Goal: Task Accomplishment & Management: Manage account settings

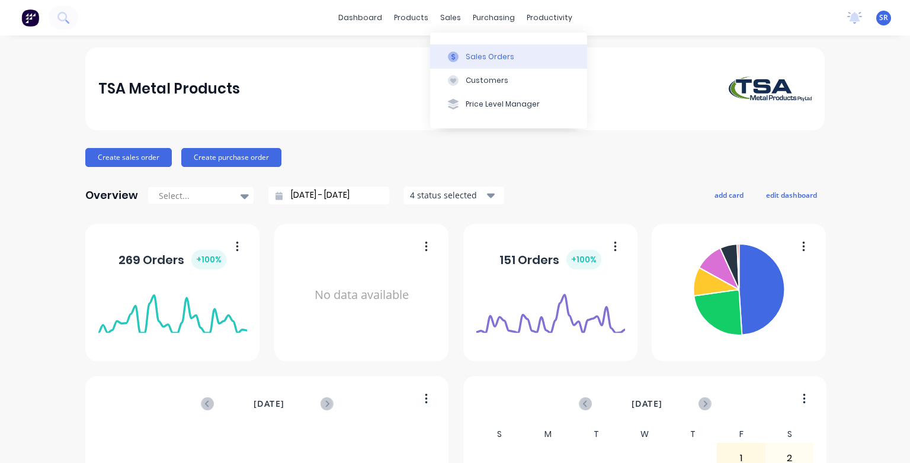
click at [455, 55] on icon at bounding box center [453, 57] width 11 height 11
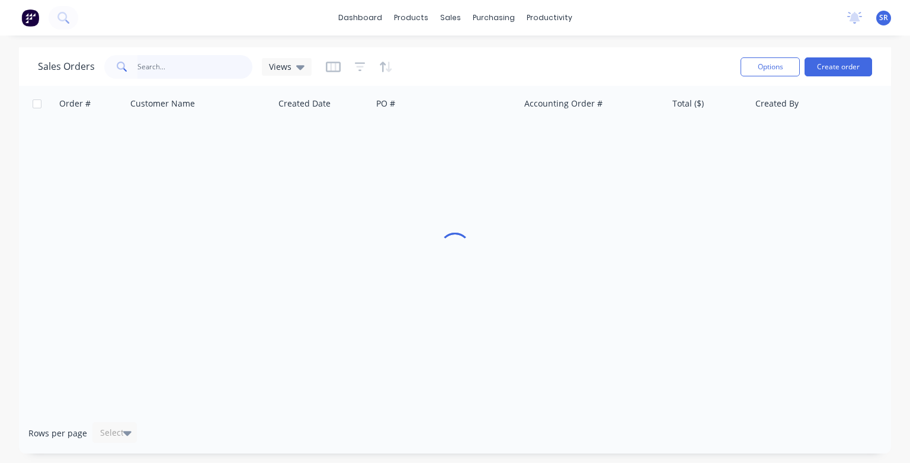
click at [184, 66] on input "text" at bounding box center [195, 67] width 116 height 24
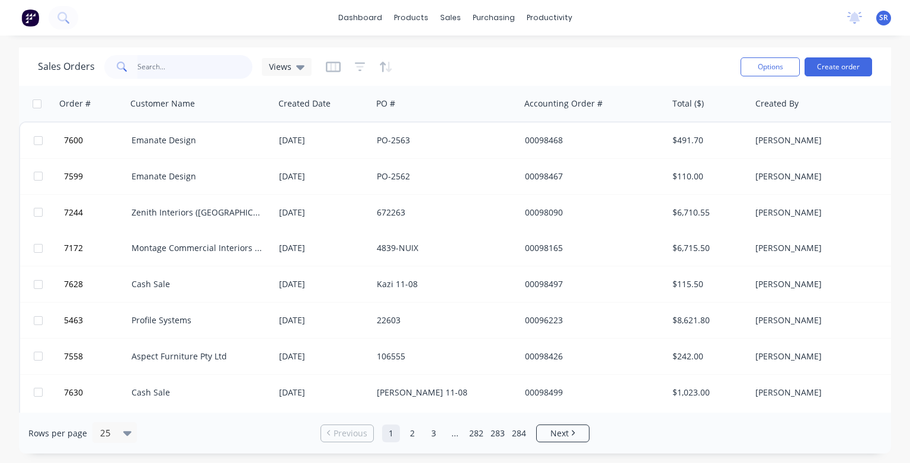
click at [184, 69] on input "text" at bounding box center [195, 67] width 116 height 24
type input "7509"
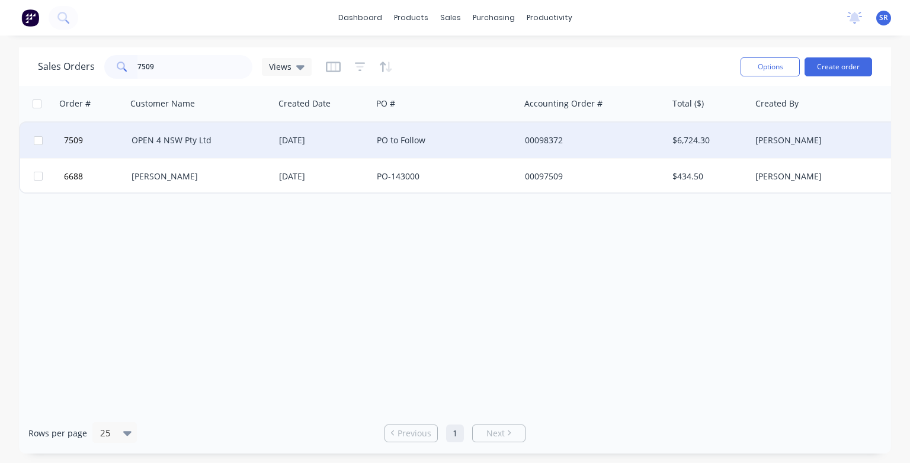
click at [180, 143] on div "OPEN 4 NSW Pty Ltd" at bounding box center [198, 141] width 132 height 12
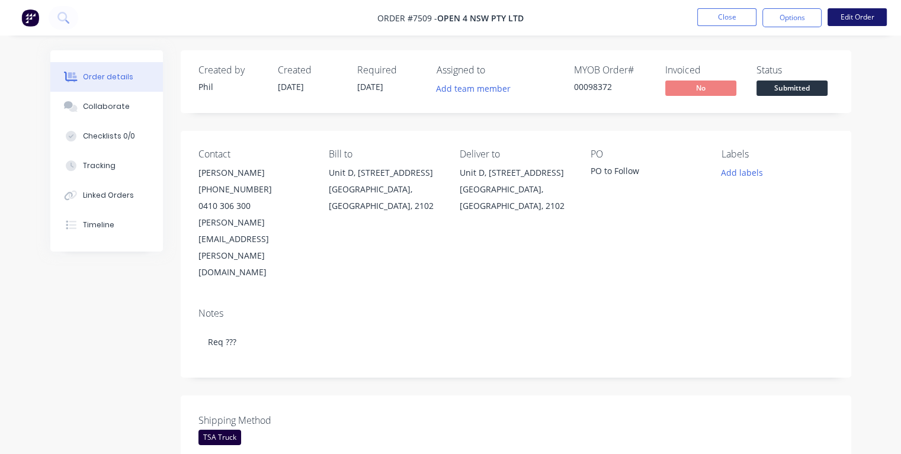
click at [844, 17] on button "Edit Order" at bounding box center [857, 17] width 59 height 18
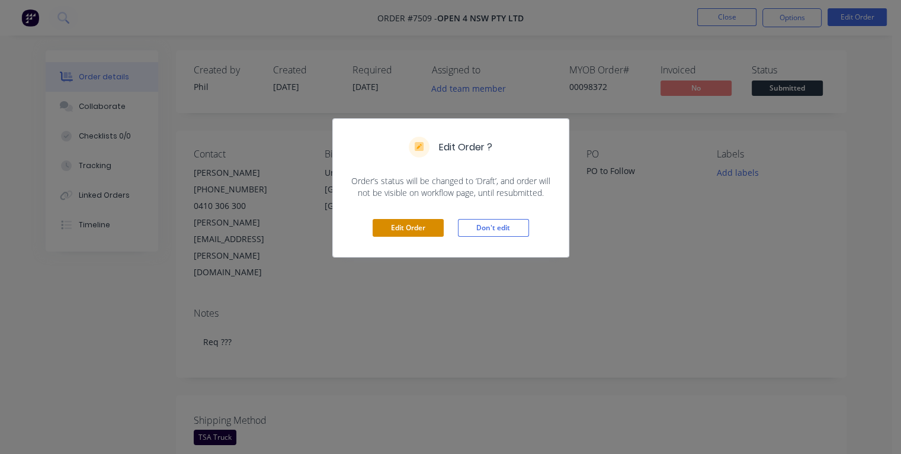
click at [413, 231] on button "Edit Order" at bounding box center [408, 228] width 71 height 18
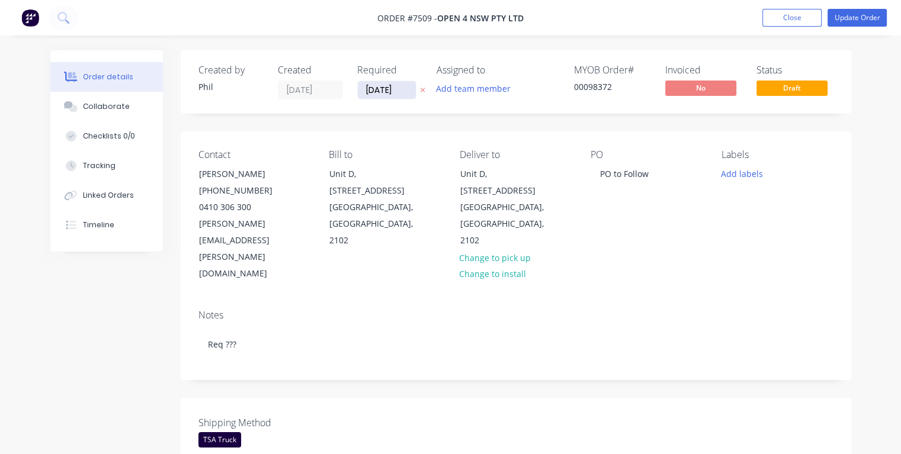
drag, startPoint x: 401, startPoint y: 88, endPoint x: 363, endPoint y: 91, distance: 37.4
click at [363, 91] on input "[DATE]" at bounding box center [387, 90] width 58 height 18
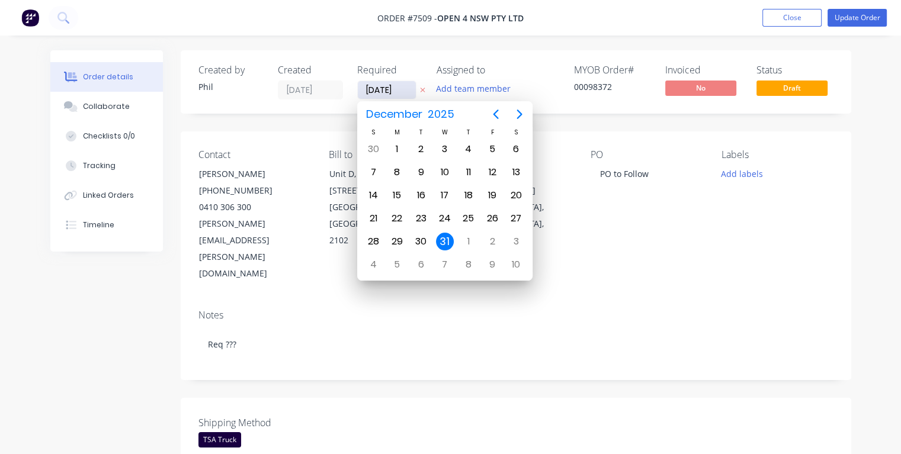
type input "[DATE]"
click at [469, 216] on div "21" at bounding box center [469, 219] width 18 height 18
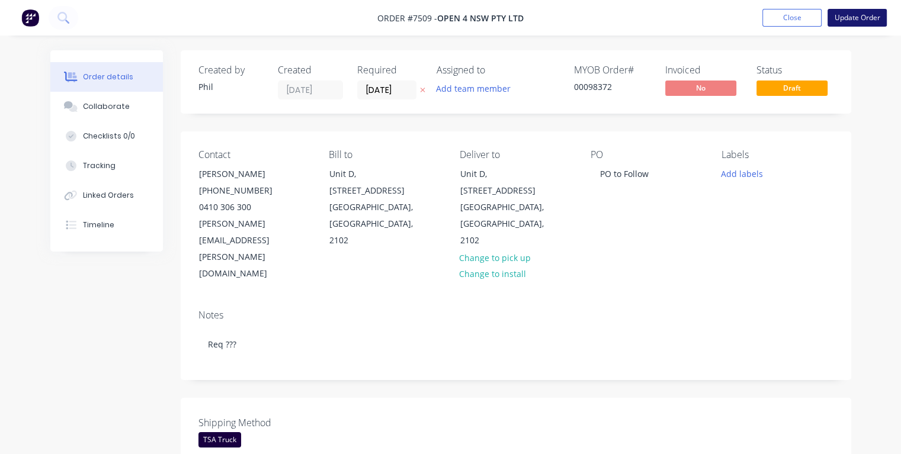
click at [843, 18] on button "Update Order" at bounding box center [857, 18] width 59 height 18
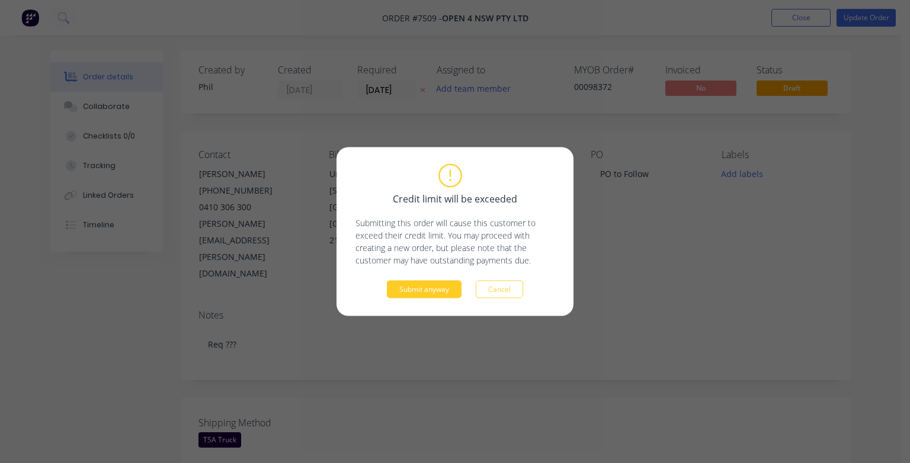
click at [436, 292] on button "Submit anyway" at bounding box center [424, 290] width 75 height 18
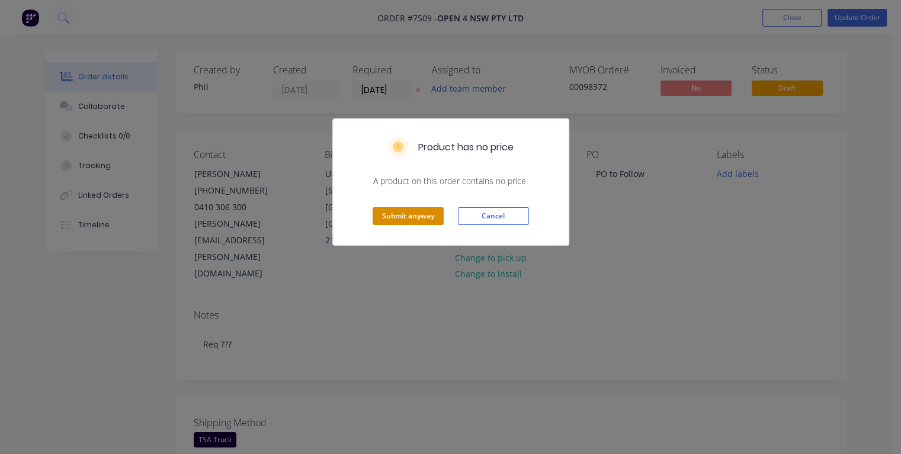
click at [417, 214] on button "Submit anyway" at bounding box center [408, 216] width 71 height 18
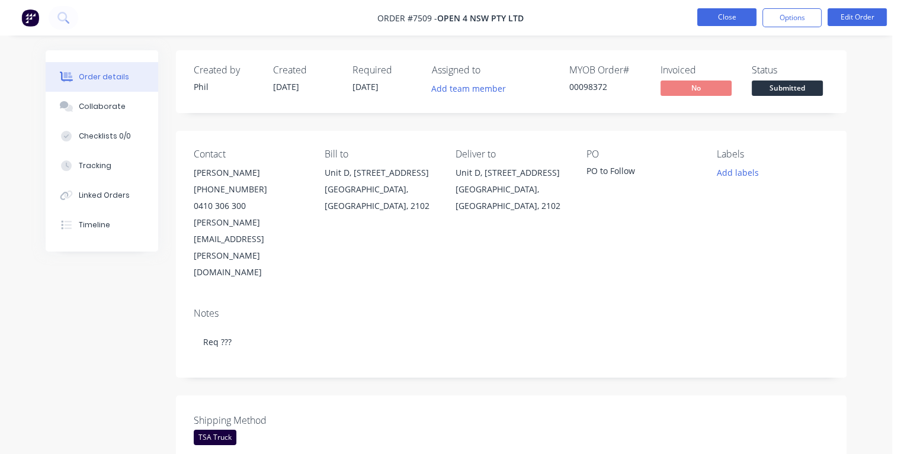
click at [721, 20] on button "Close" at bounding box center [726, 17] width 59 height 18
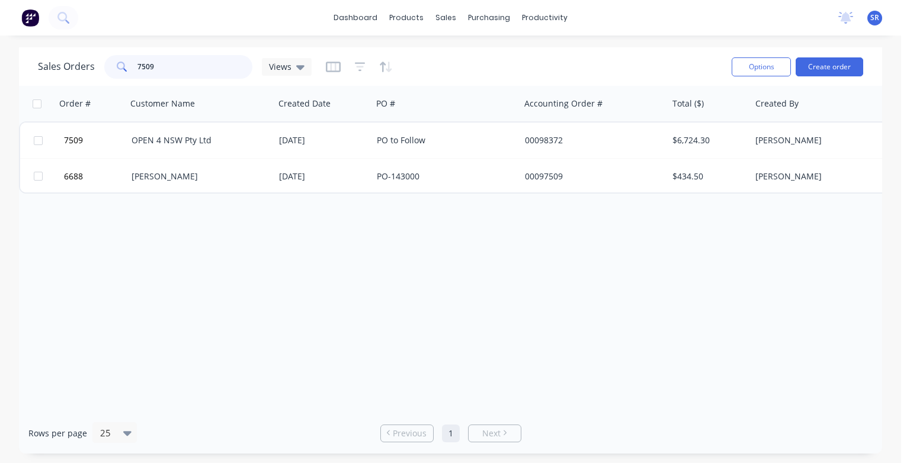
click at [168, 68] on input "7509" at bounding box center [195, 67] width 116 height 24
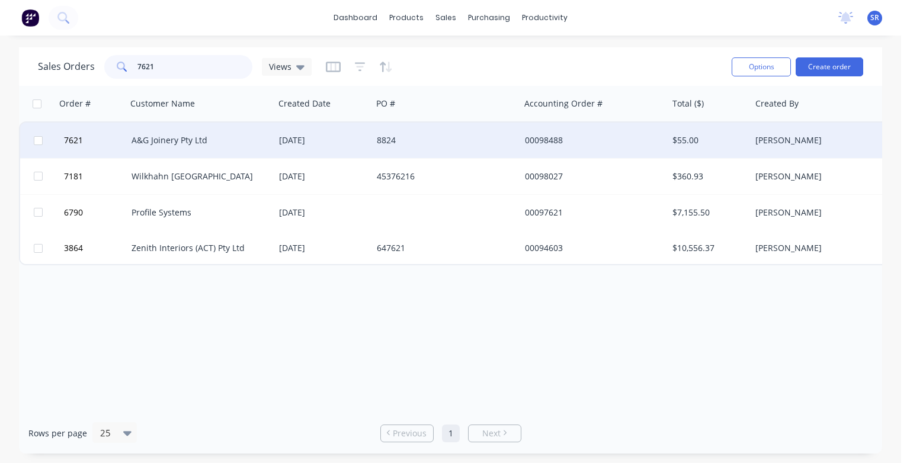
type input "7621"
click at [169, 147] on div "A&G Joinery Pty Ltd" at bounding box center [201, 141] width 148 height 36
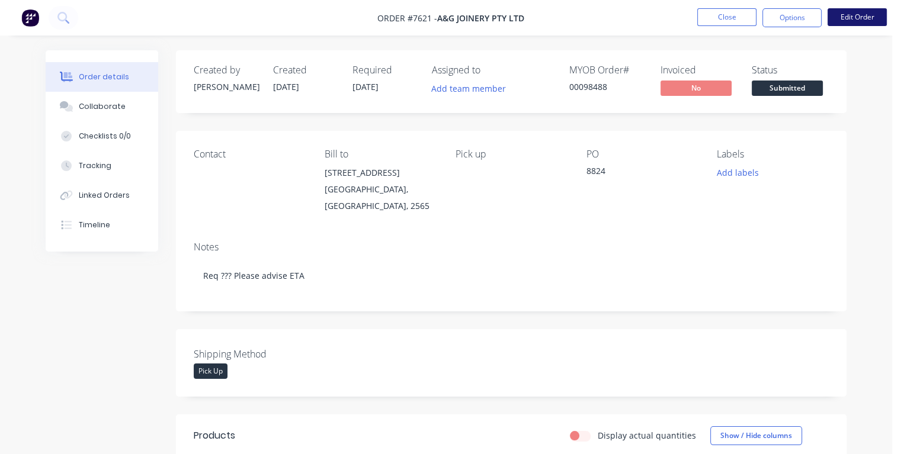
click at [863, 18] on button "Edit Order" at bounding box center [857, 17] width 59 height 18
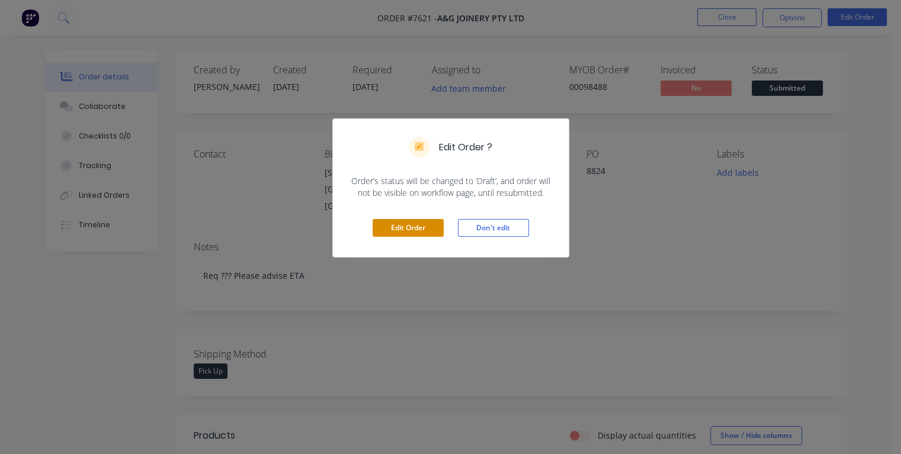
click at [423, 225] on button "Edit Order" at bounding box center [408, 228] width 71 height 18
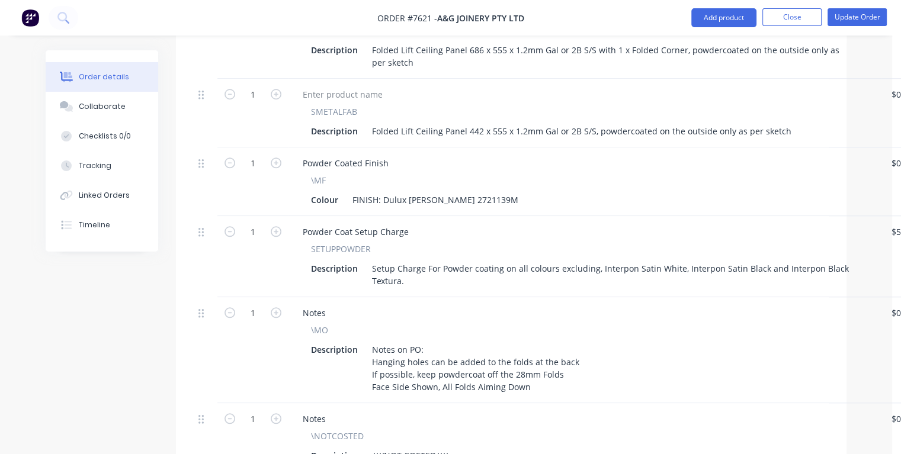
scroll to position [1244, 0]
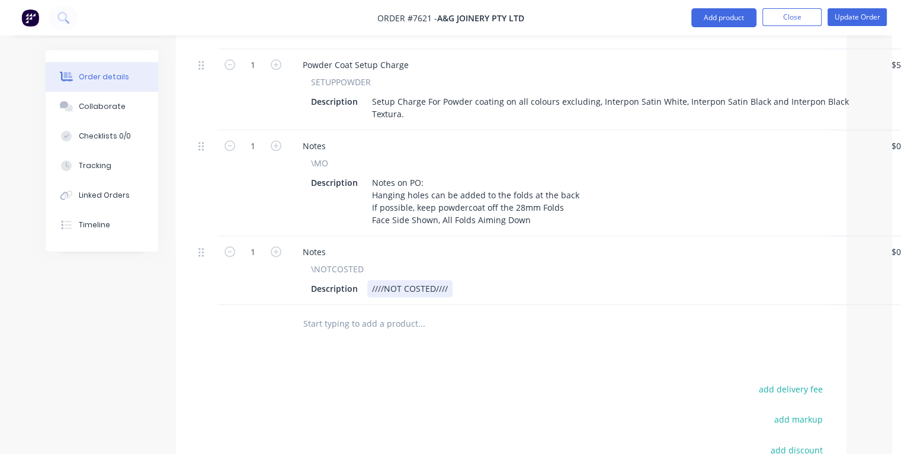
click at [461, 280] on div "Description ////NOT COSTED////" at bounding box center [582, 288] width 552 height 17
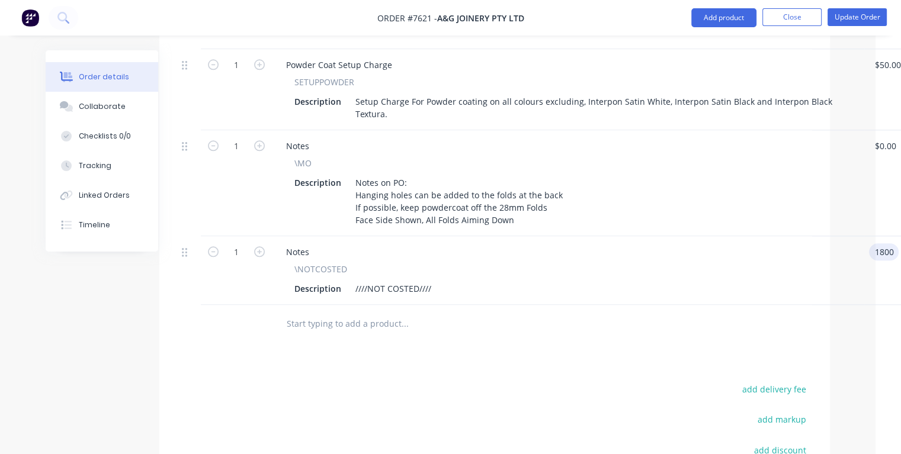
type input "$1,800.00"
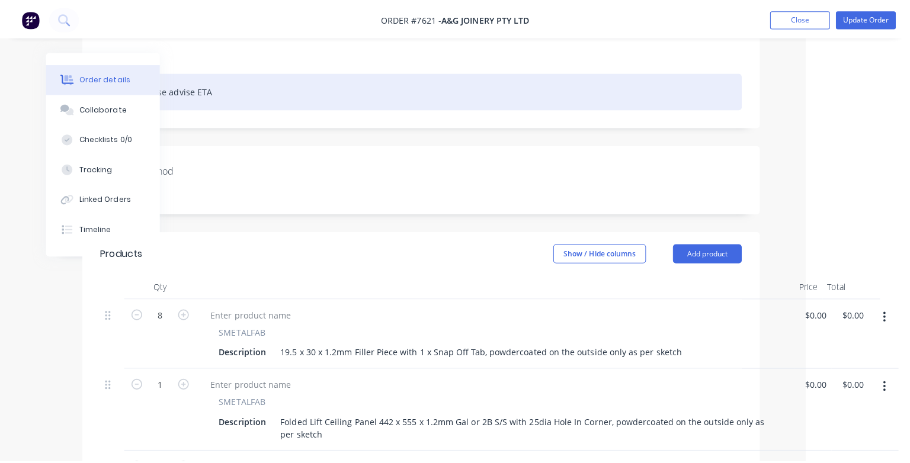
scroll to position [0, 94]
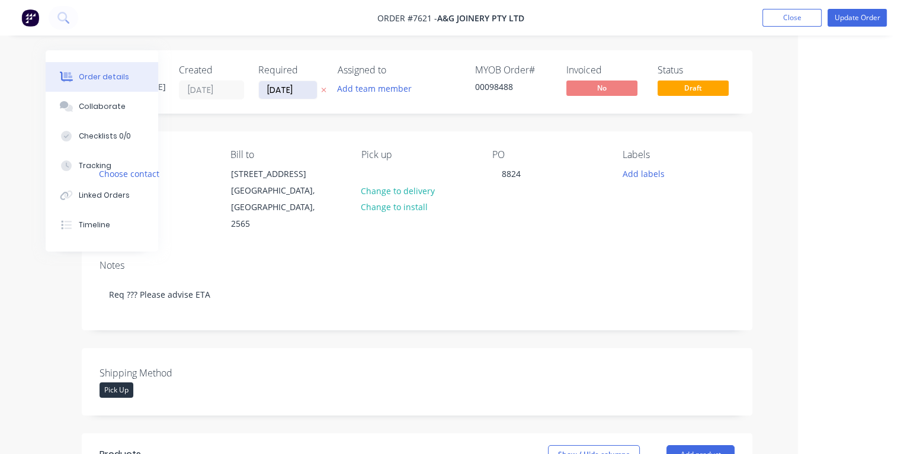
type input "$1,800.00"
drag, startPoint x: 299, startPoint y: 88, endPoint x: 263, endPoint y: 91, distance: 35.6
click at [263, 91] on input "[DATE]" at bounding box center [288, 90] width 58 height 18
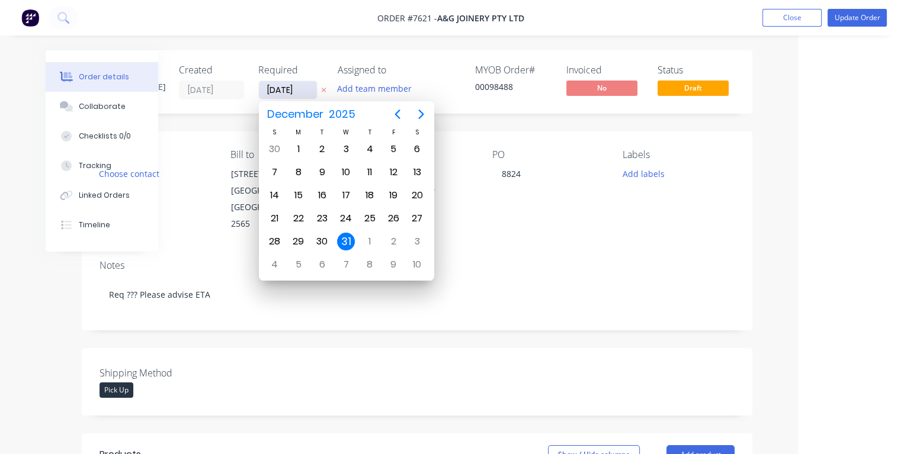
type input "[DATE]"
click at [299, 215] on div "18" at bounding box center [299, 219] width 18 height 18
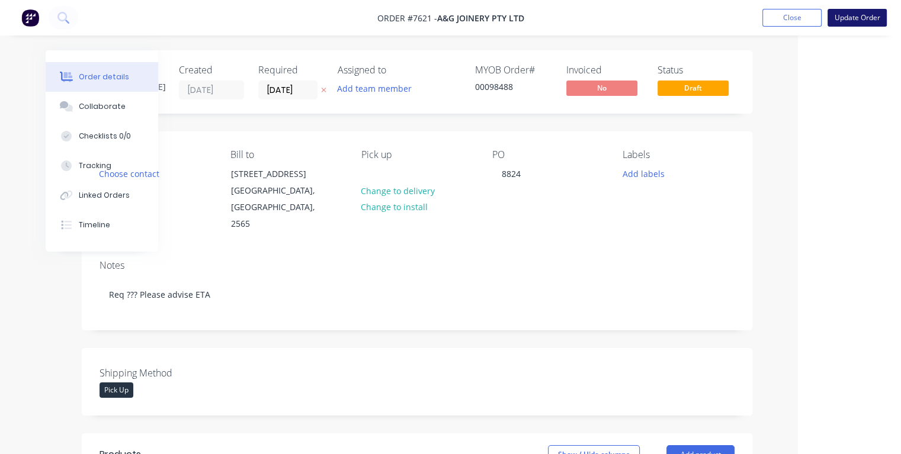
click at [848, 20] on button "Update Order" at bounding box center [857, 18] width 59 height 18
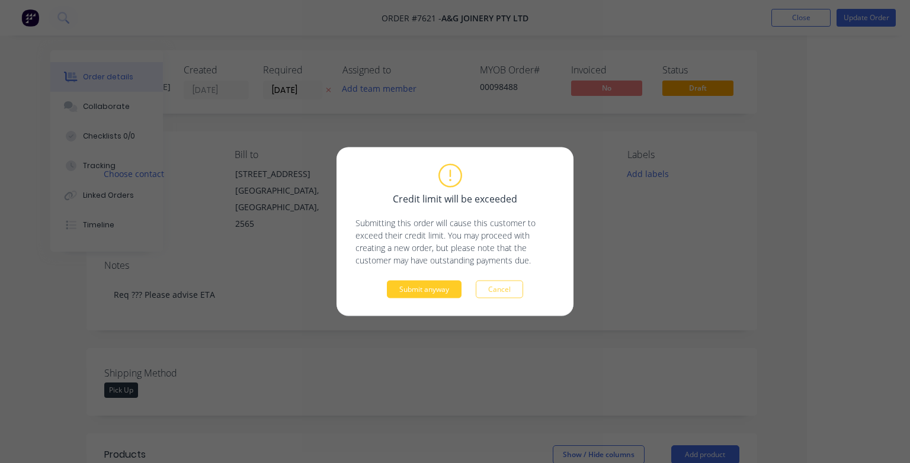
click at [431, 290] on button "Submit anyway" at bounding box center [424, 290] width 75 height 18
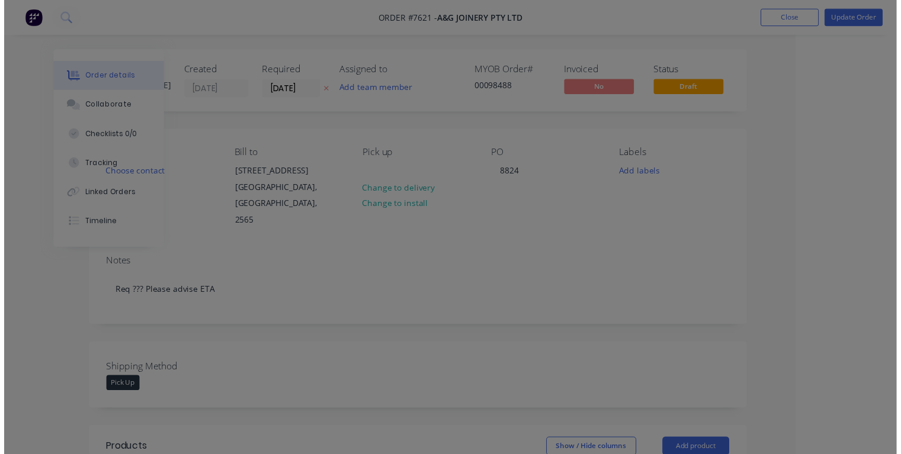
scroll to position [0, 64]
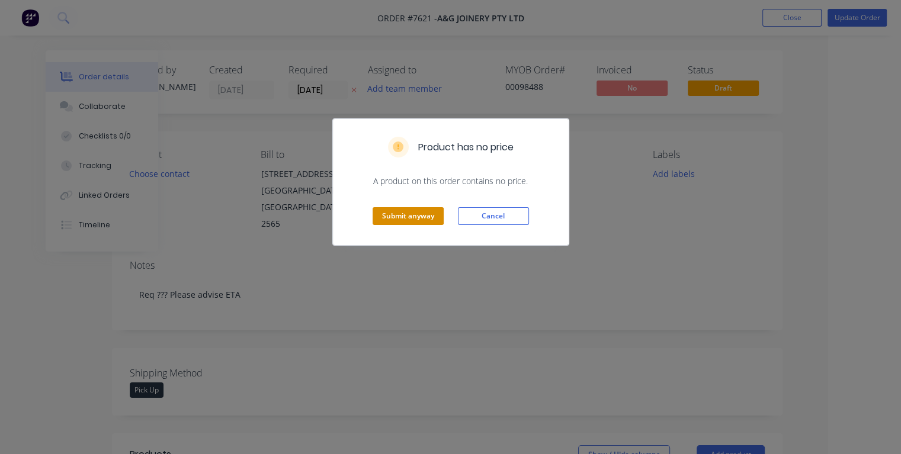
click at [417, 216] on button "Submit anyway" at bounding box center [408, 216] width 71 height 18
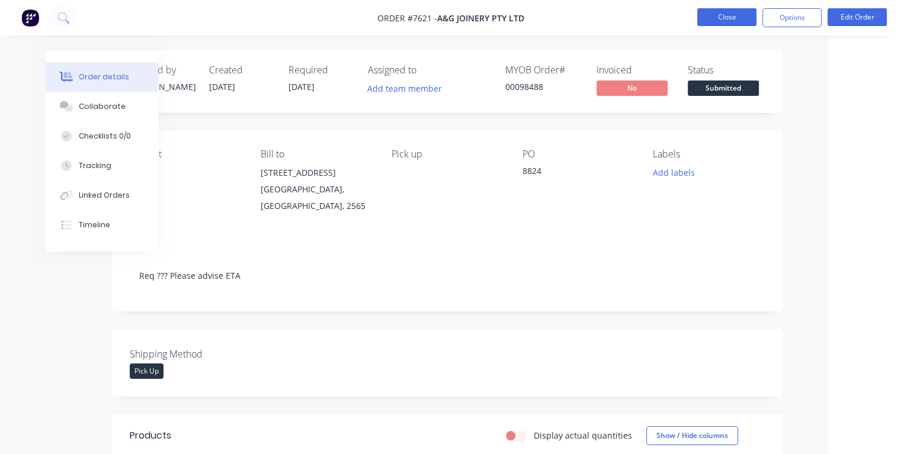
click at [740, 22] on button "Close" at bounding box center [726, 17] width 59 height 18
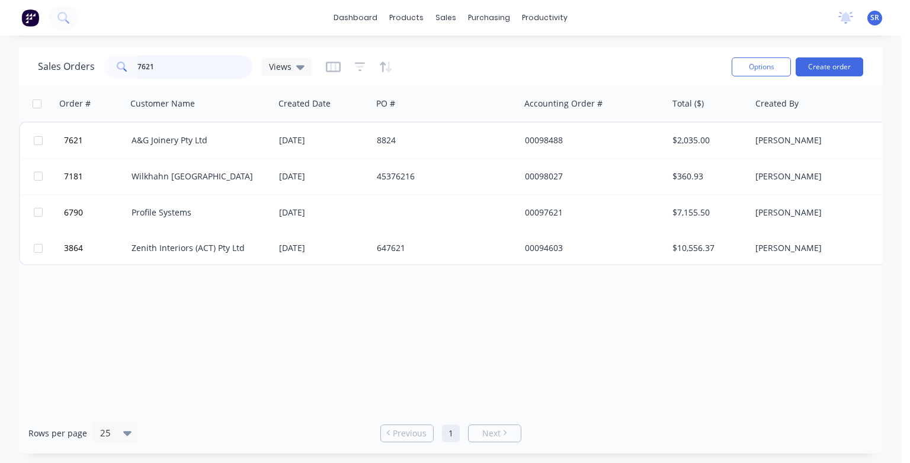
click at [155, 68] on input "7621" at bounding box center [195, 67] width 116 height 24
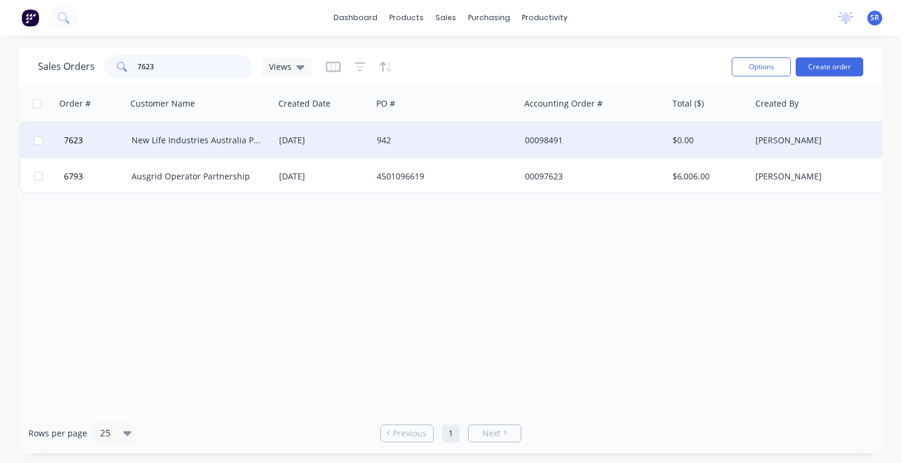
type input "7623"
click at [174, 133] on div "New Life Industries Australia Pty Ltd" at bounding box center [201, 141] width 148 height 36
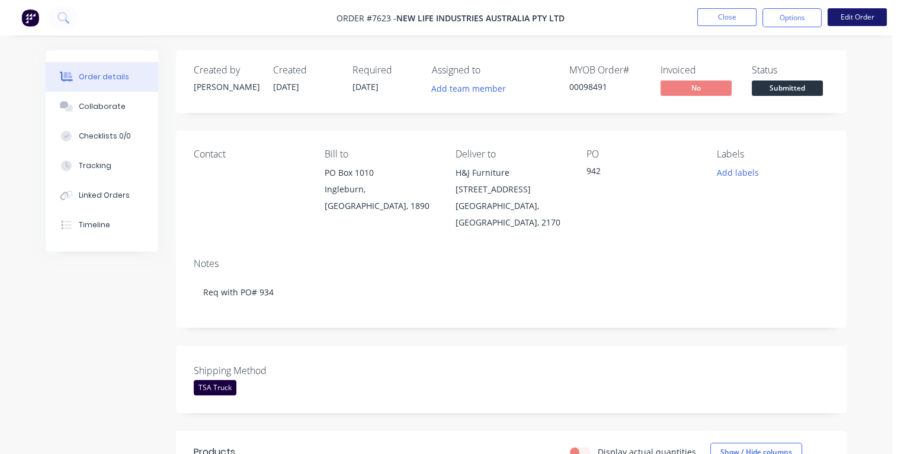
click at [868, 12] on button "Edit Order" at bounding box center [857, 17] width 59 height 18
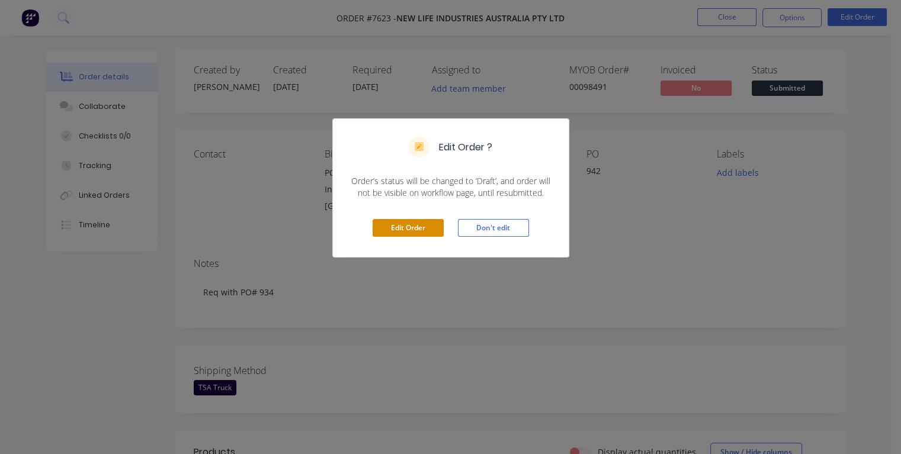
click at [415, 228] on button "Edit Order" at bounding box center [408, 228] width 71 height 18
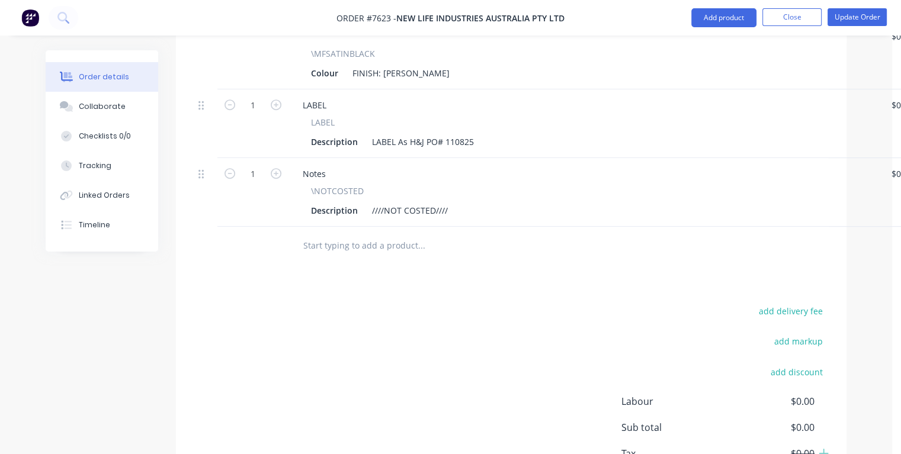
scroll to position [633, 0]
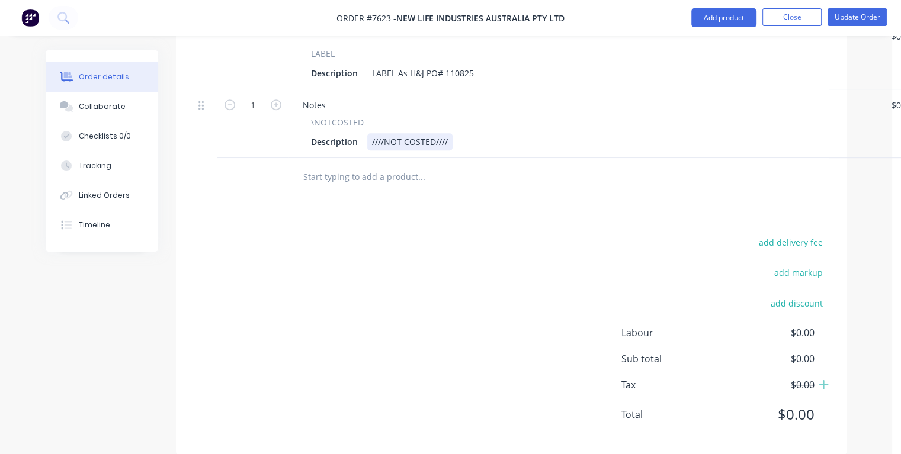
click at [463, 133] on div "Description ////NOT COSTED////" at bounding box center [582, 141] width 552 height 17
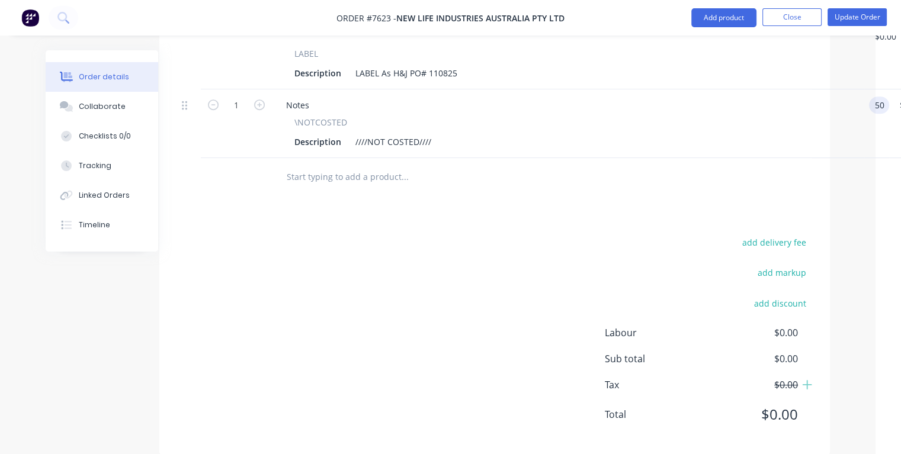
type input "$50.00"
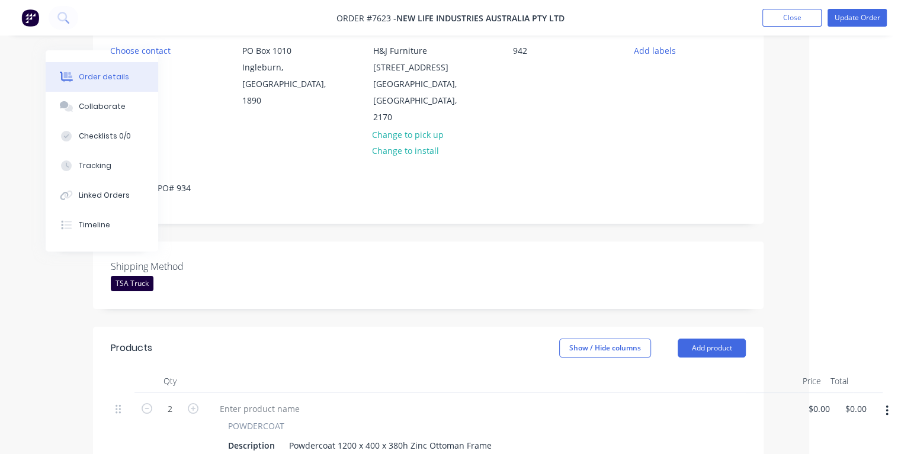
scroll to position [0, 83]
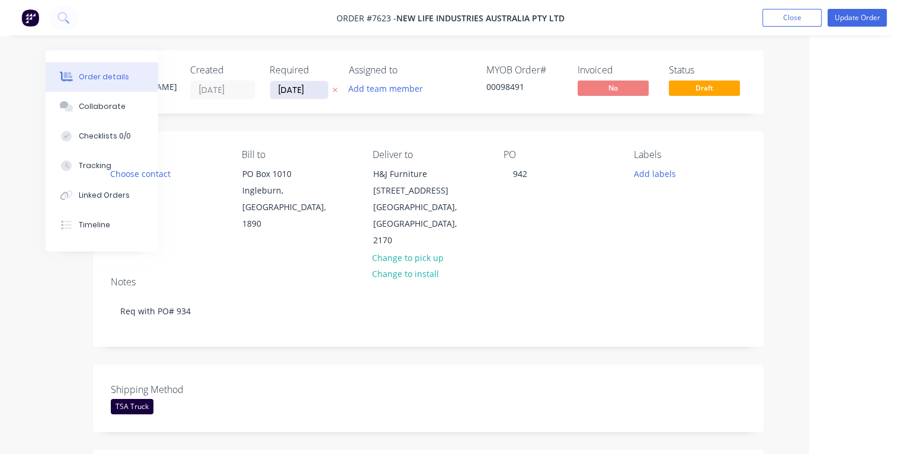
type input "$50.00"
drag, startPoint x: 315, startPoint y: 91, endPoint x: 278, endPoint y: 94, distance: 37.4
click at [278, 94] on input "[DATE]" at bounding box center [299, 90] width 58 height 18
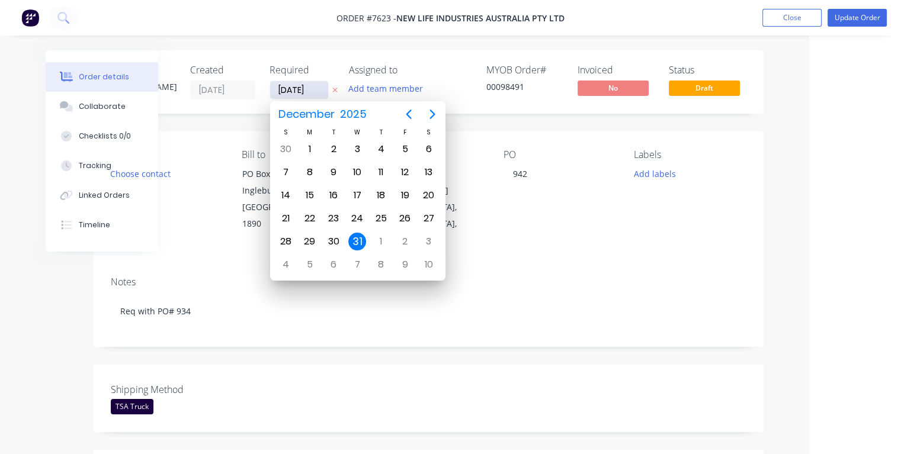
type input "[DATE]"
click at [311, 212] on div "18" at bounding box center [310, 219] width 18 height 18
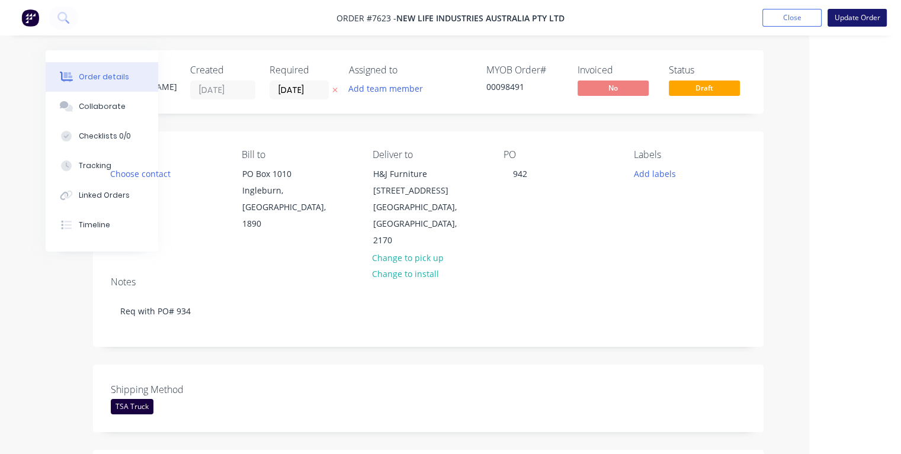
click at [838, 15] on button "Update Order" at bounding box center [857, 18] width 59 height 18
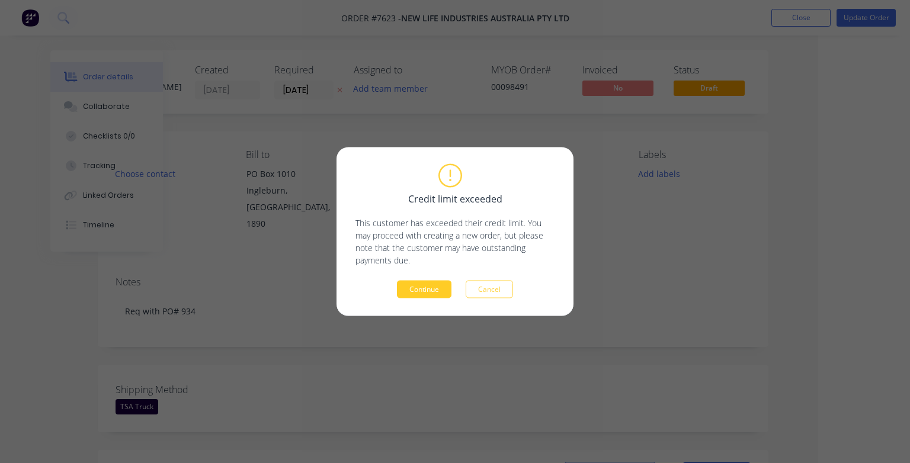
click at [429, 289] on button "Continue" at bounding box center [424, 290] width 55 height 18
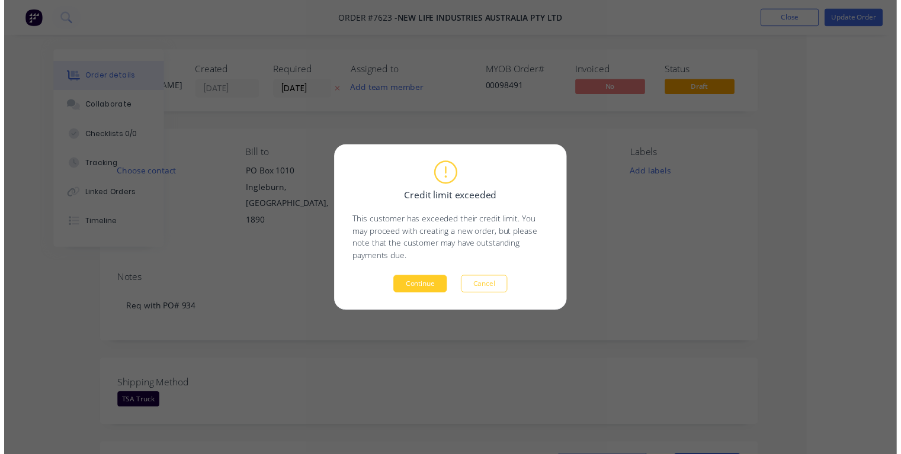
scroll to position [0, 64]
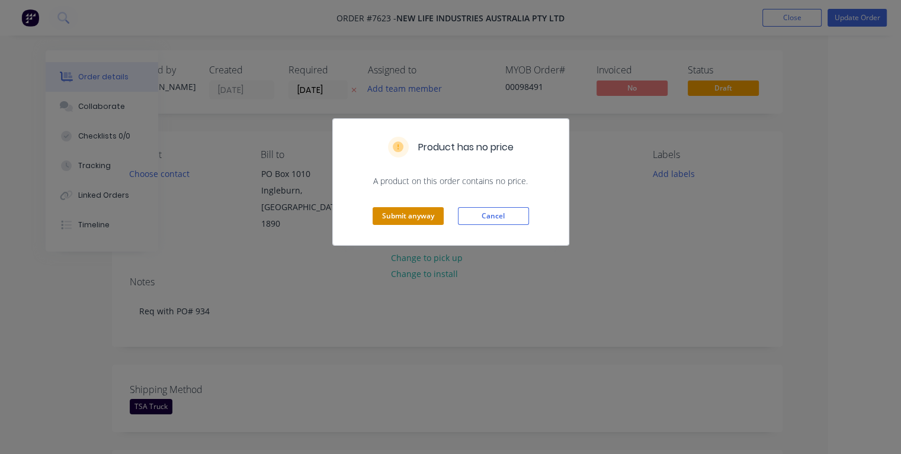
click at [404, 217] on button "Submit anyway" at bounding box center [408, 216] width 71 height 18
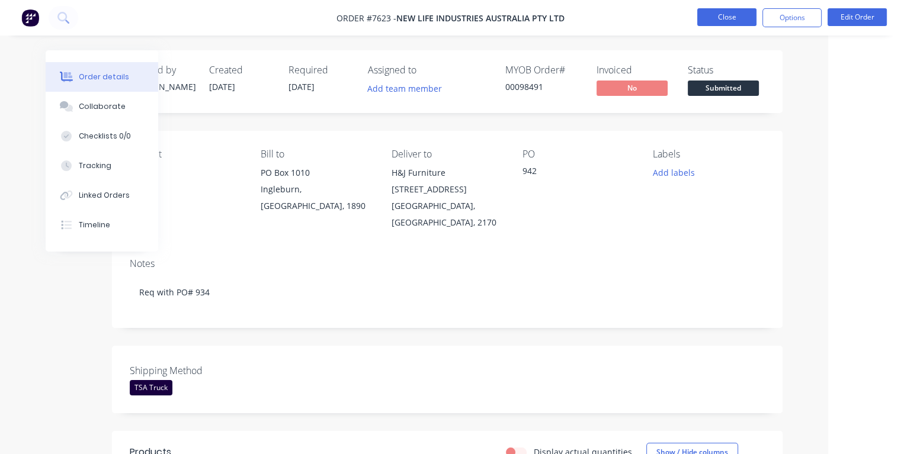
click at [716, 18] on button "Close" at bounding box center [726, 17] width 59 height 18
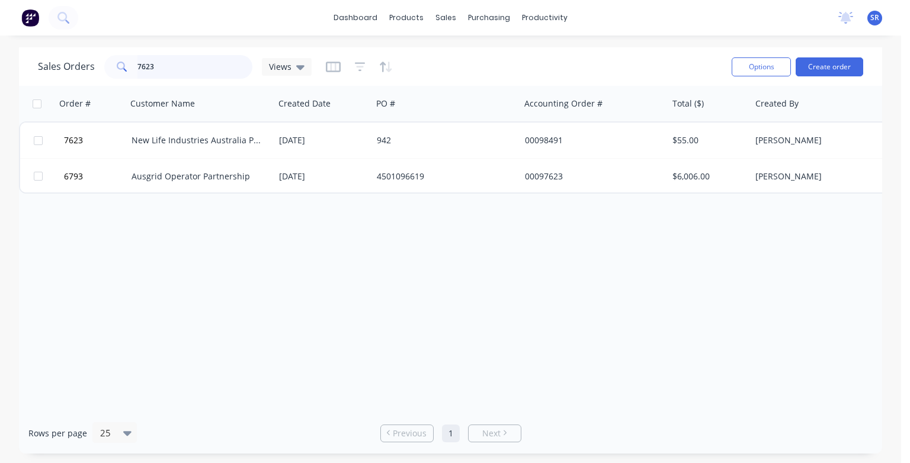
click at [153, 65] on input "7623" at bounding box center [195, 67] width 116 height 24
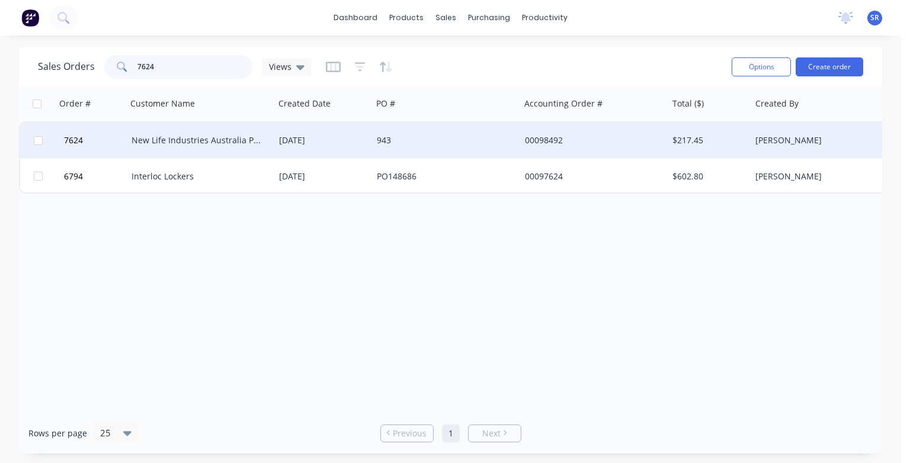
type input "7624"
click at [249, 140] on div "New Life Industries Australia Pty Ltd" at bounding box center [198, 141] width 132 height 12
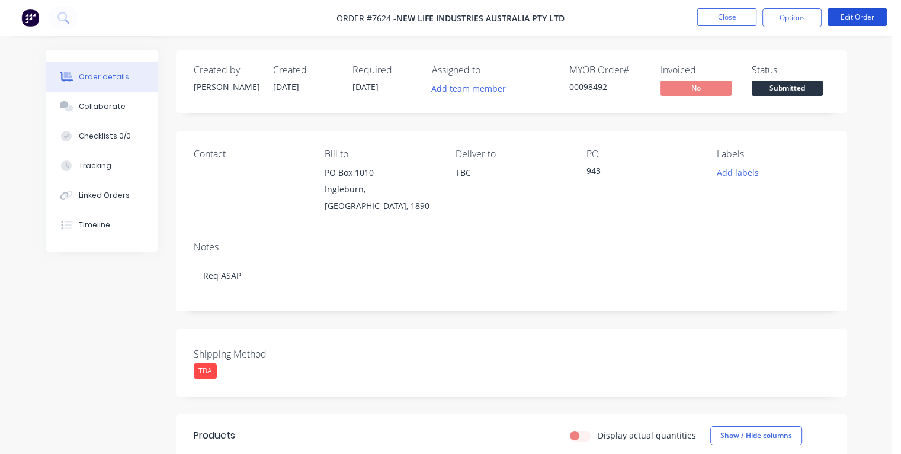
click at [865, 18] on button "Edit Order" at bounding box center [857, 17] width 59 height 18
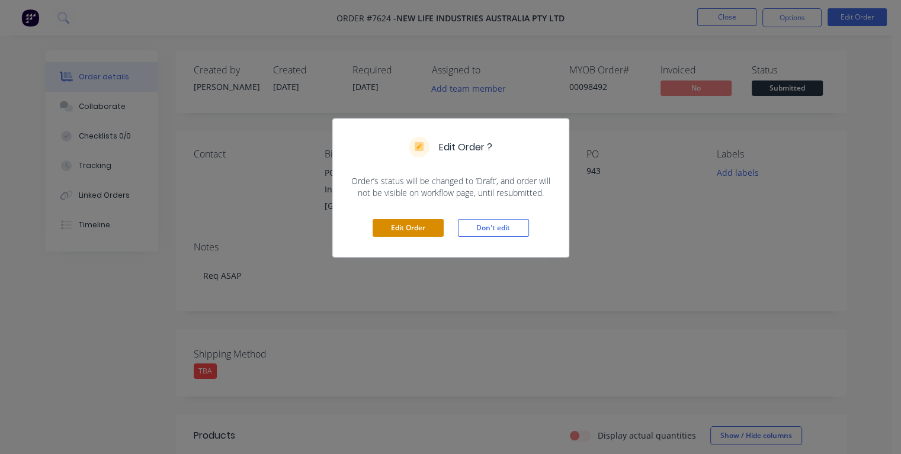
click at [422, 226] on button "Edit Order" at bounding box center [408, 228] width 71 height 18
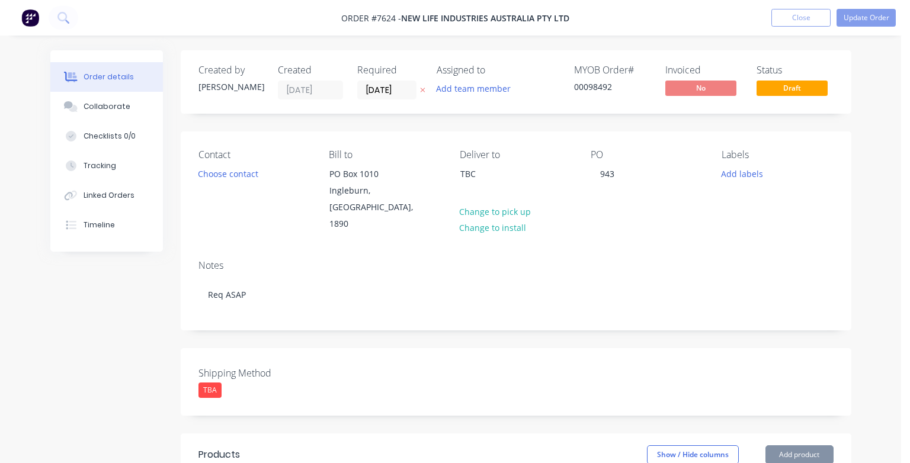
type input "$11.36"
type input "$147.68"
type input "$50.00"
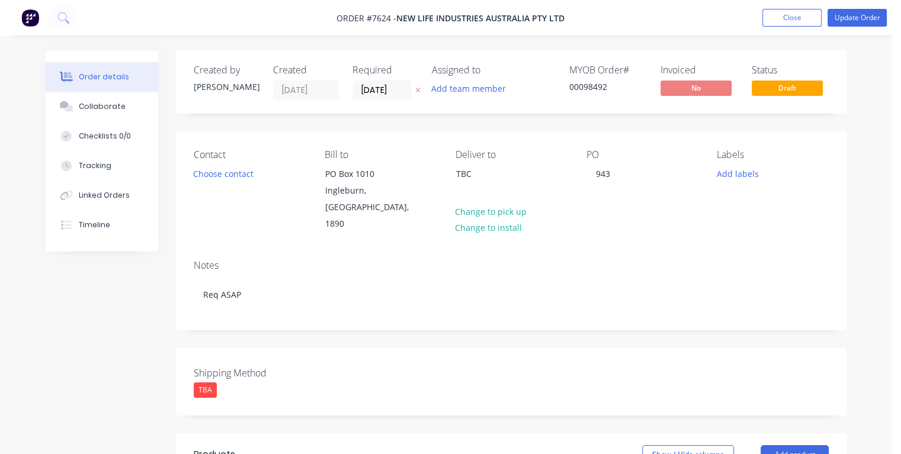
drag, startPoint x: 398, startPoint y: 89, endPoint x: 351, endPoint y: 94, distance: 46.5
click at [351, 94] on div "Created by [PERSON_NAME] Created [DATE] Required [DATE] Assigned to Add team me…" at bounding box center [372, 82] width 357 height 35
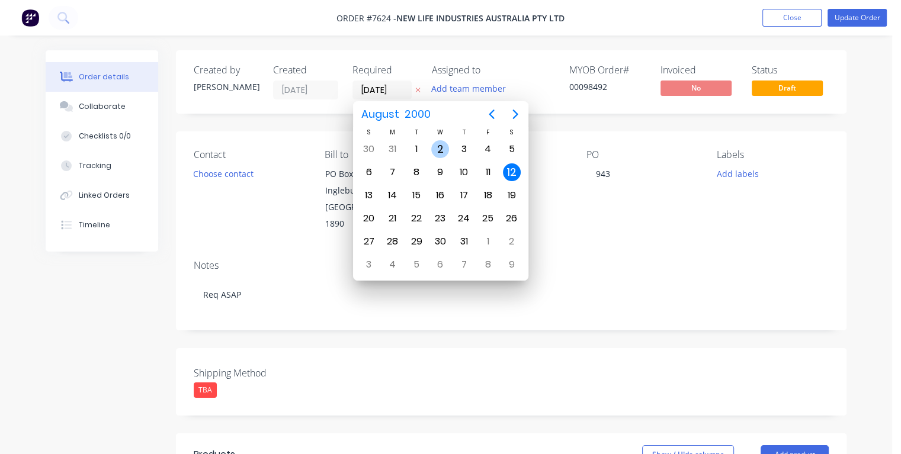
type input "[DATE]"
click at [416, 193] on div "12" at bounding box center [417, 196] width 18 height 18
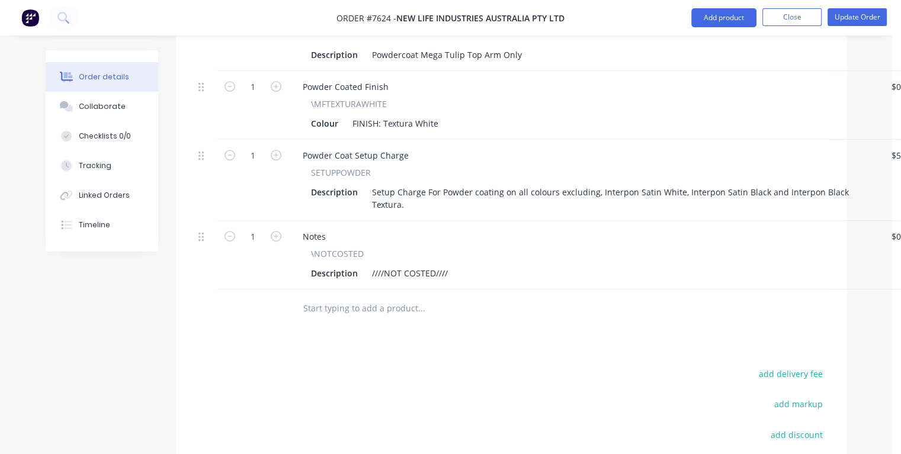
scroll to position [711, 0]
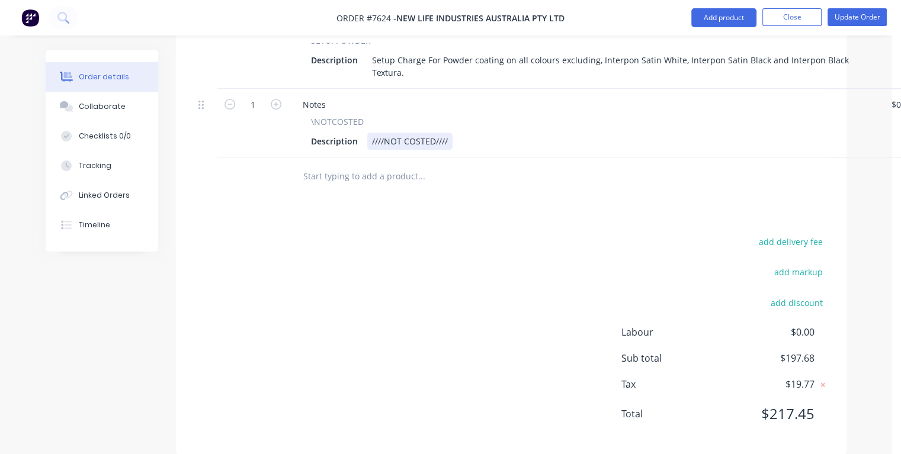
click at [459, 133] on div "Description ////NOT COSTED////" at bounding box center [582, 141] width 552 height 17
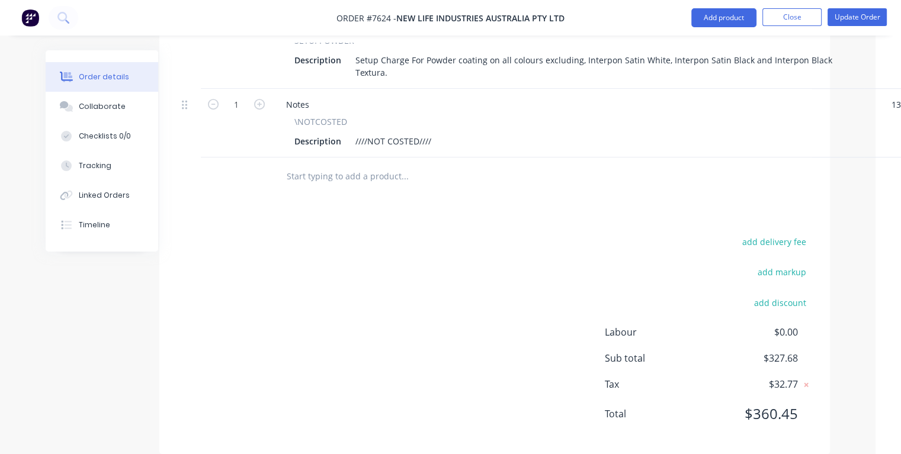
type input "$130.00"
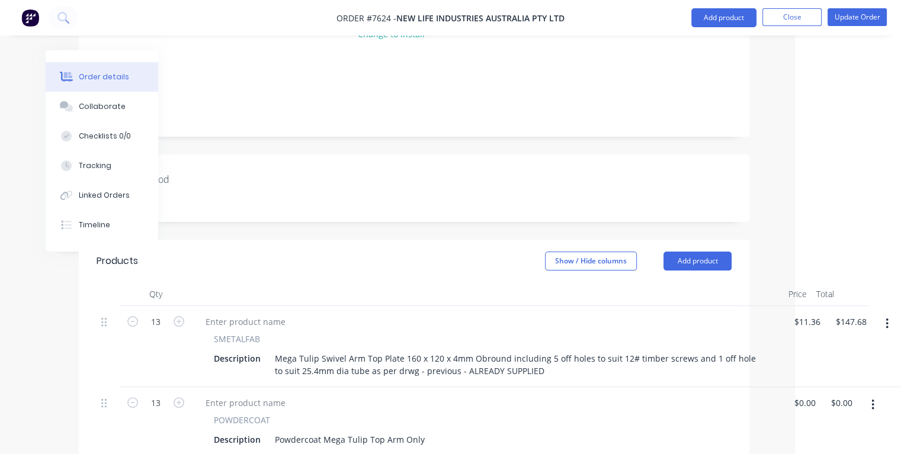
scroll to position [0, 97]
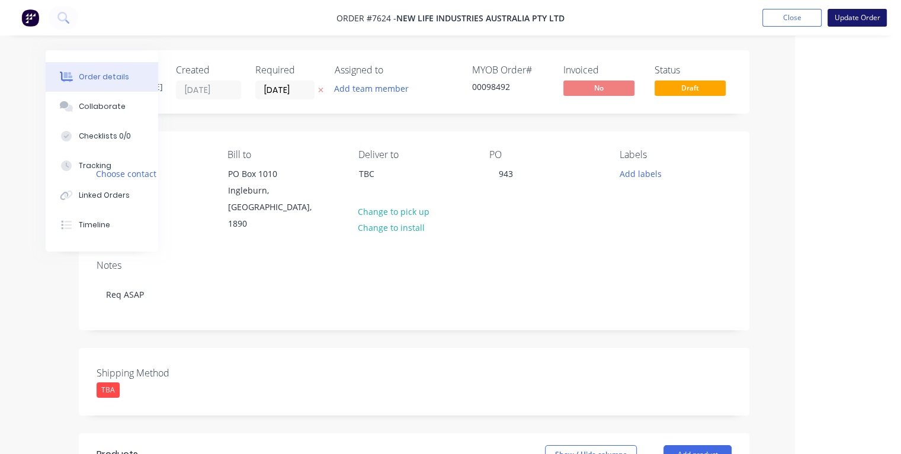
click at [851, 19] on button "Update Order" at bounding box center [857, 18] width 59 height 18
type input "$130.00"
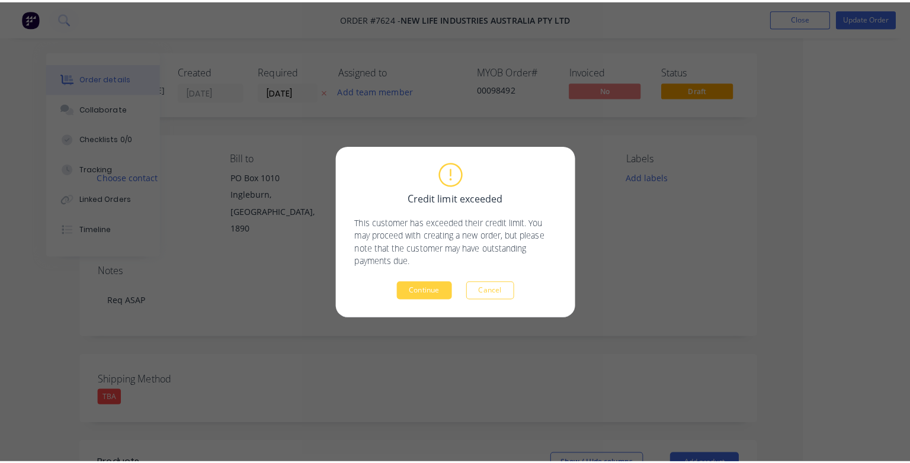
scroll to position [0, 92]
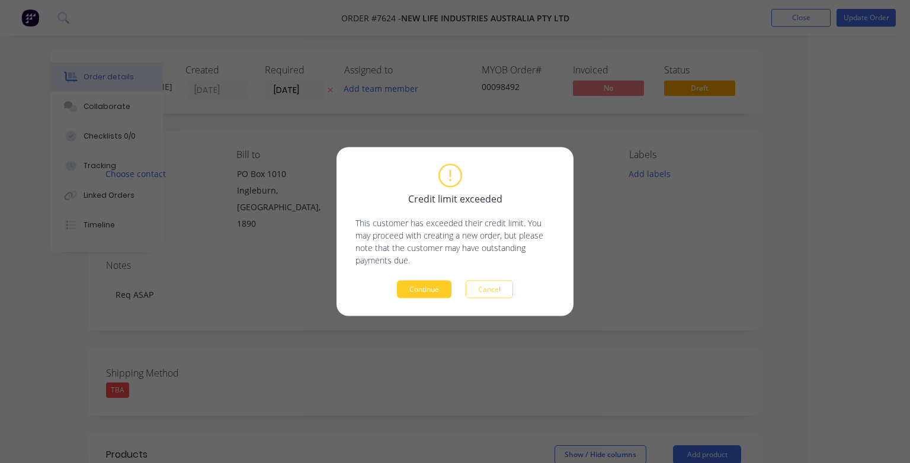
click at [431, 288] on button "Continue" at bounding box center [424, 290] width 55 height 18
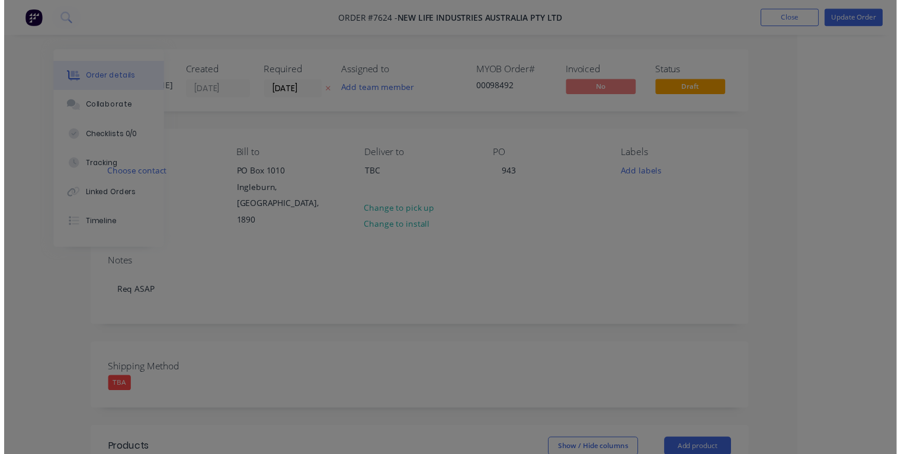
scroll to position [0, 64]
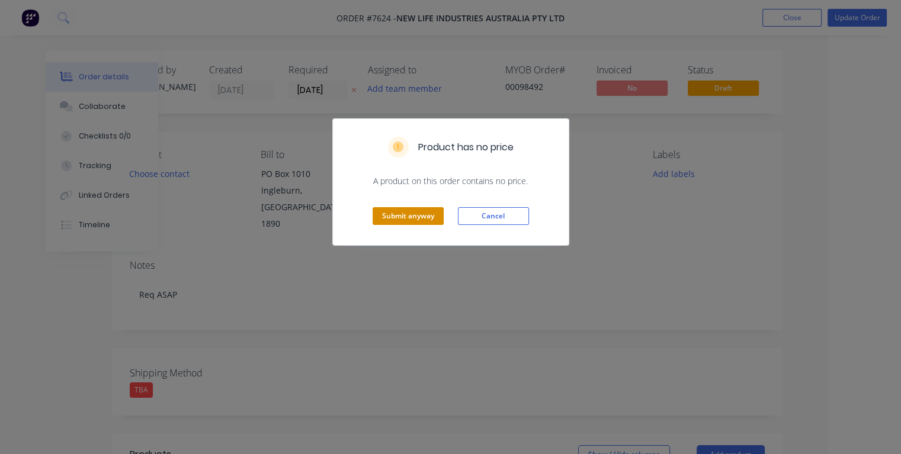
click at [431, 223] on button "Submit anyway" at bounding box center [408, 216] width 71 height 18
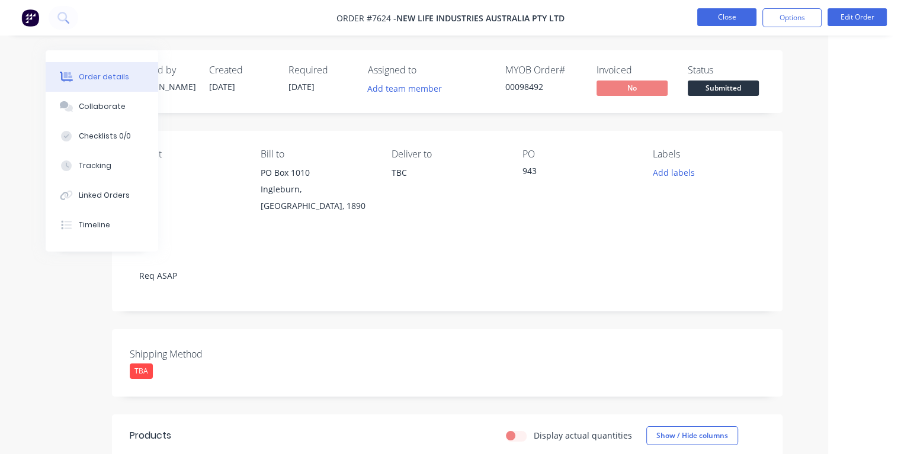
click at [719, 19] on button "Close" at bounding box center [726, 17] width 59 height 18
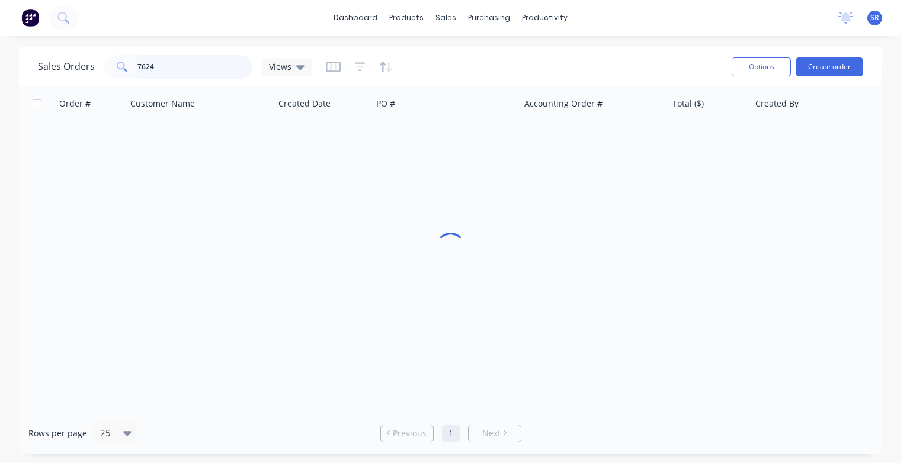
drag, startPoint x: 169, startPoint y: 63, endPoint x: 197, endPoint y: 76, distance: 30.0
click at [169, 63] on input "7624" at bounding box center [195, 67] width 116 height 24
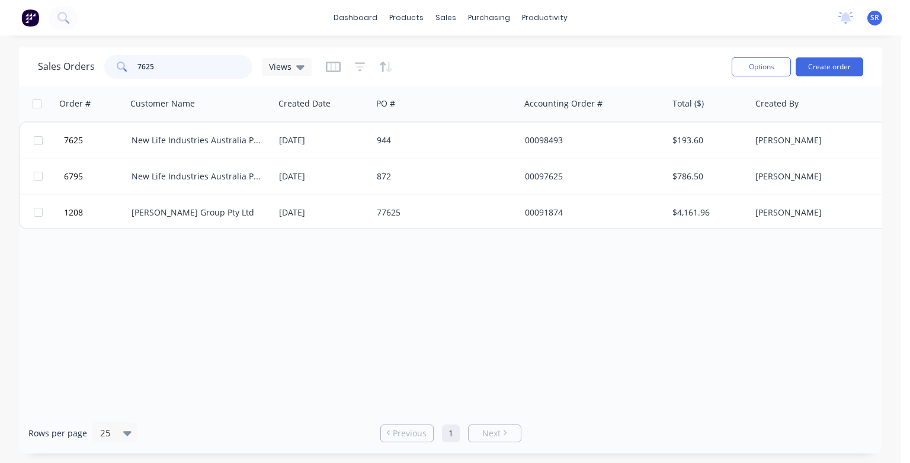
type input "7625"
click at [210, 139] on div "New Life Industries Australia Pty Ltd" at bounding box center [198, 141] width 132 height 12
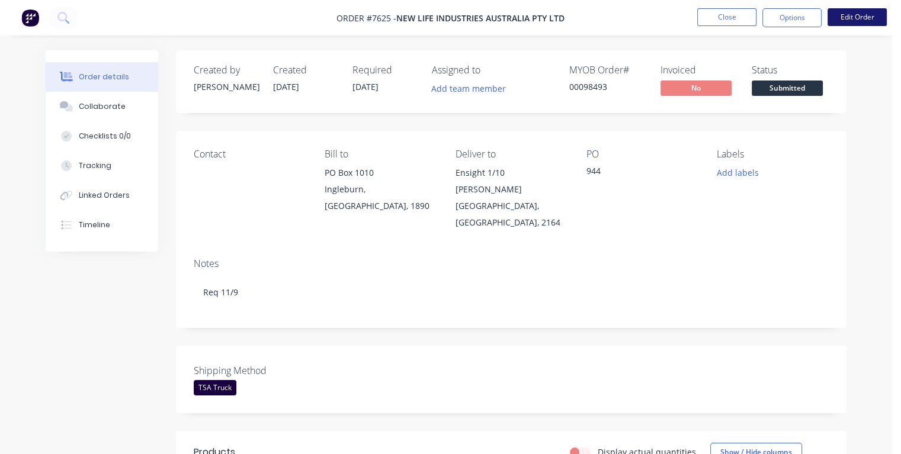
click at [858, 21] on button "Edit Order" at bounding box center [857, 17] width 59 height 18
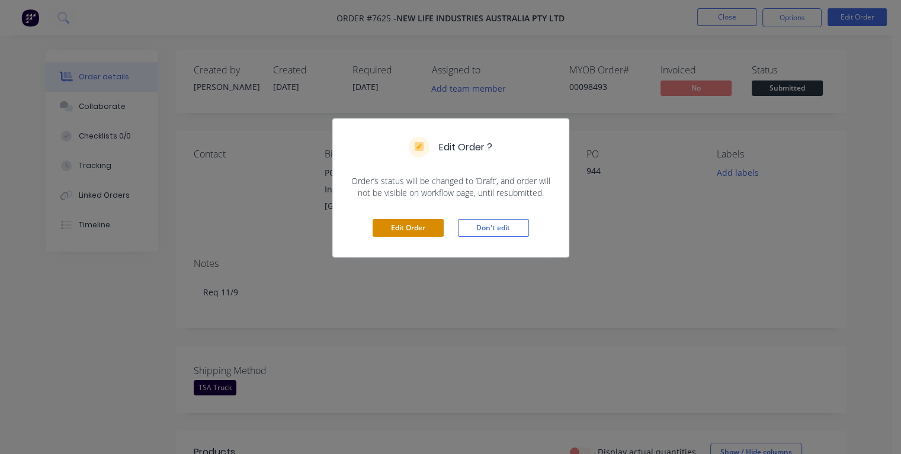
click at [412, 222] on button "Edit Order" at bounding box center [408, 228] width 71 height 18
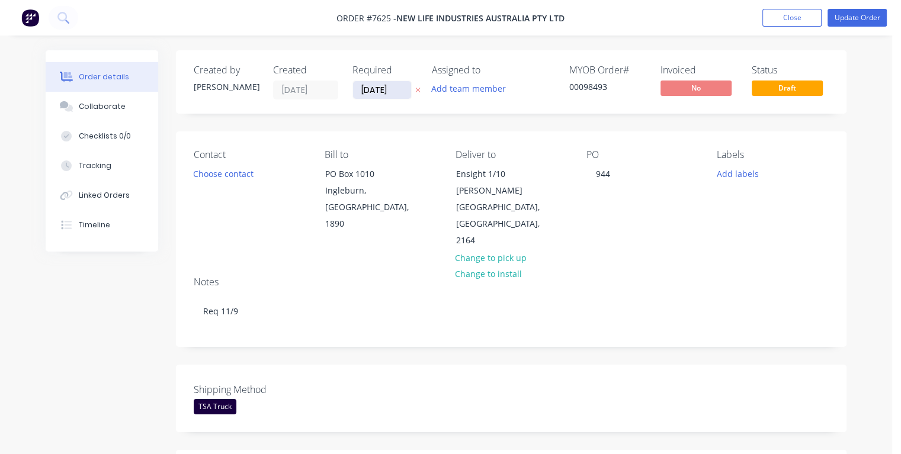
drag, startPoint x: 394, startPoint y: 85, endPoint x: 353, endPoint y: 87, distance: 40.9
click at [353, 87] on input "[DATE]" at bounding box center [382, 90] width 58 height 18
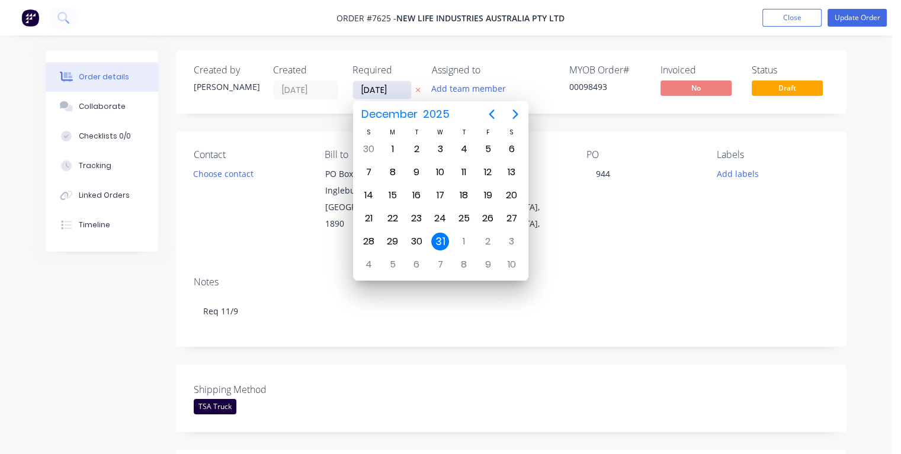
type input "[DATE]"
click at [418, 172] on div "9" at bounding box center [417, 173] width 18 height 18
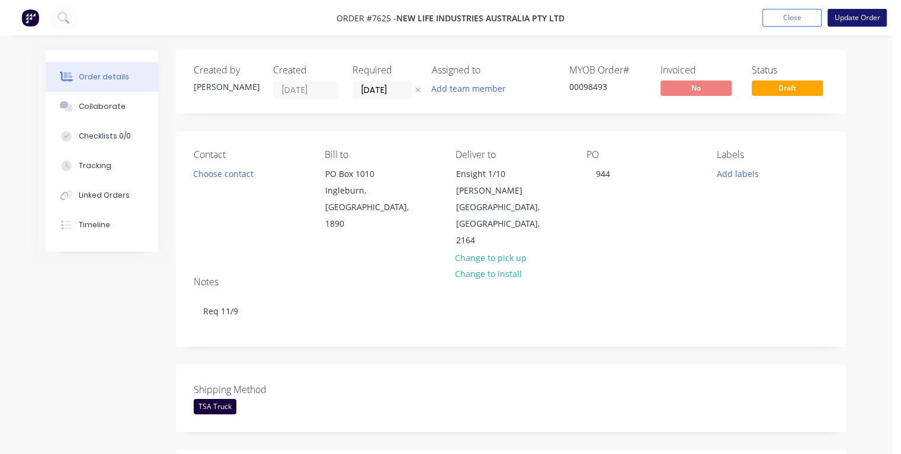
click at [839, 17] on button "Update Order" at bounding box center [857, 18] width 59 height 18
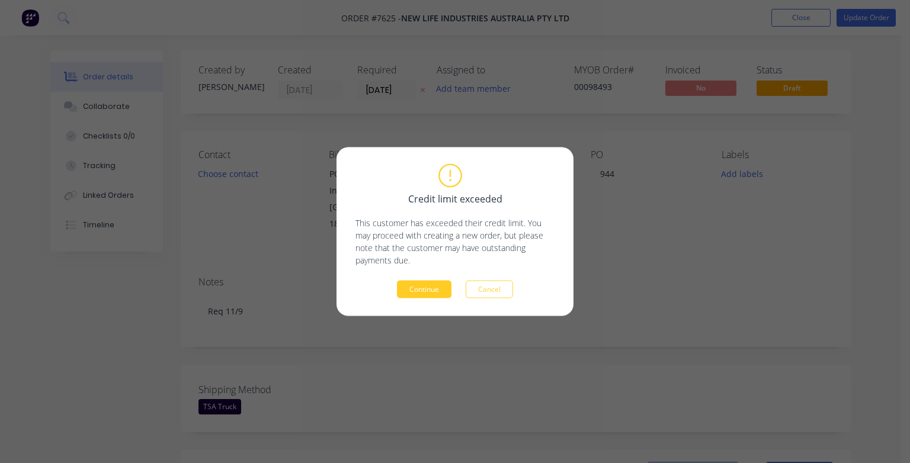
click at [433, 290] on button "Continue" at bounding box center [424, 290] width 55 height 18
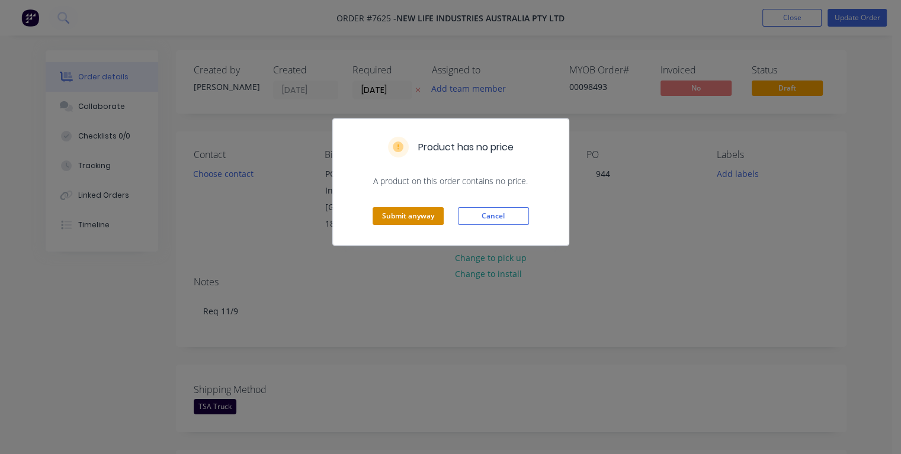
click at [417, 216] on button "Submit anyway" at bounding box center [408, 216] width 71 height 18
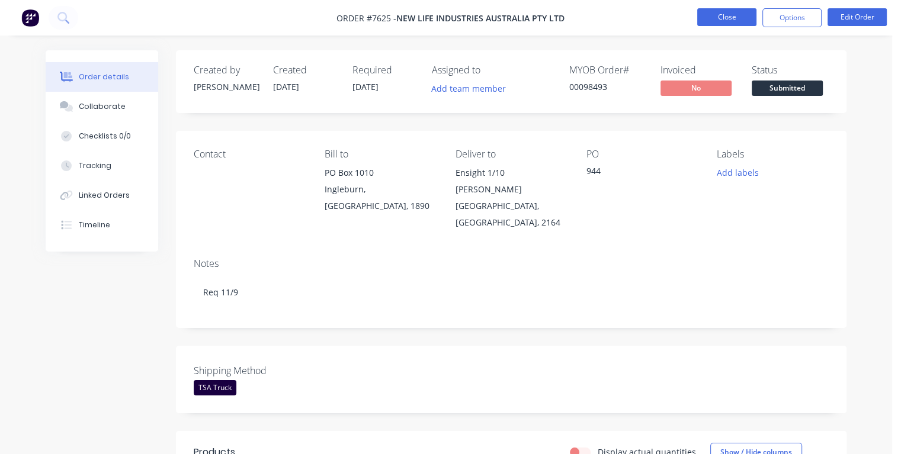
click at [724, 19] on button "Close" at bounding box center [726, 17] width 59 height 18
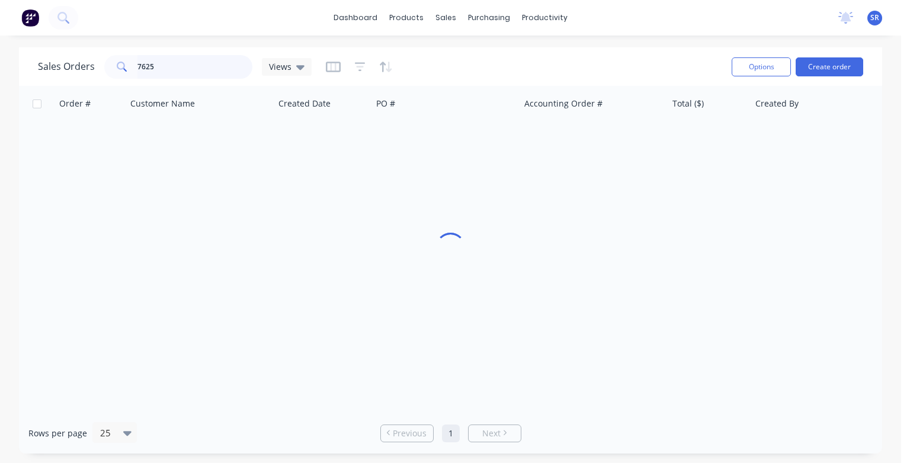
click at [183, 66] on input "7625" at bounding box center [195, 67] width 116 height 24
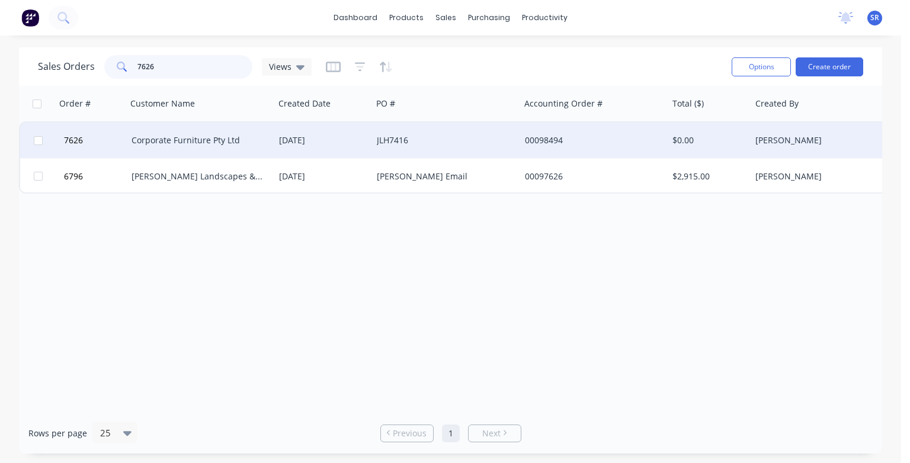
type input "7626"
click at [155, 142] on div "Corporate Furniture Pty Ltd" at bounding box center [198, 141] width 132 height 12
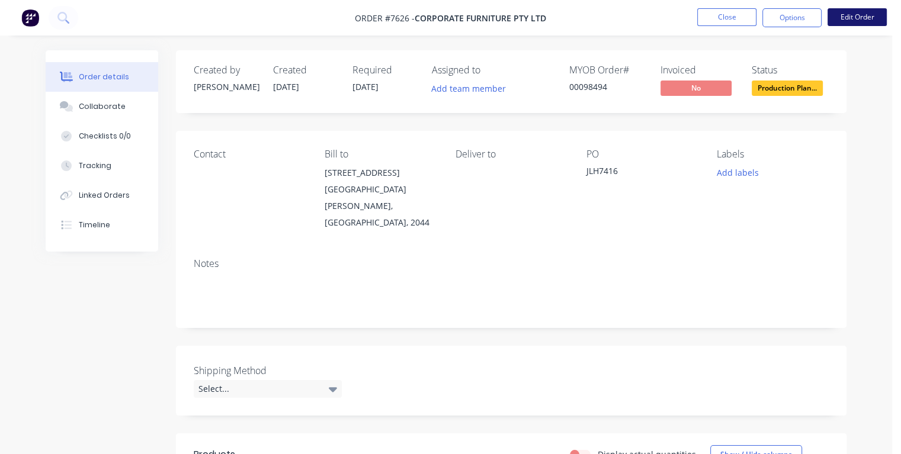
click at [851, 12] on button "Edit Order" at bounding box center [857, 17] width 59 height 18
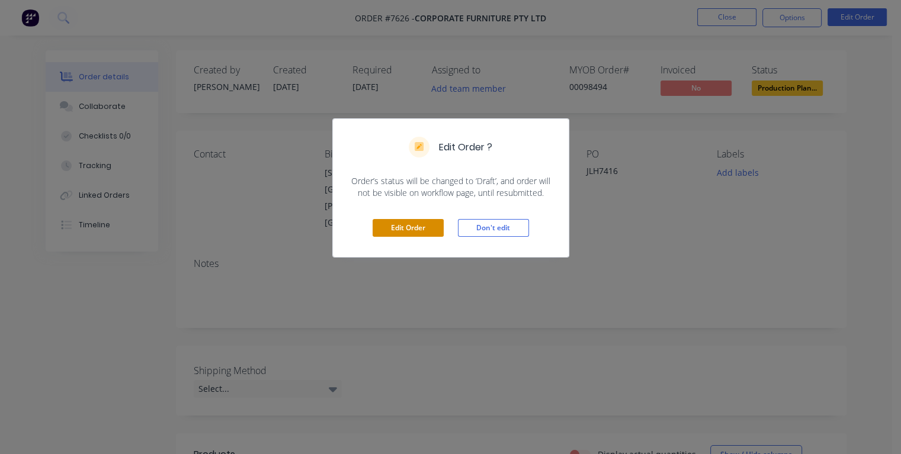
click at [434, 232] on button "Edit Order" at bounding box center [408, 228] width 71 height 18
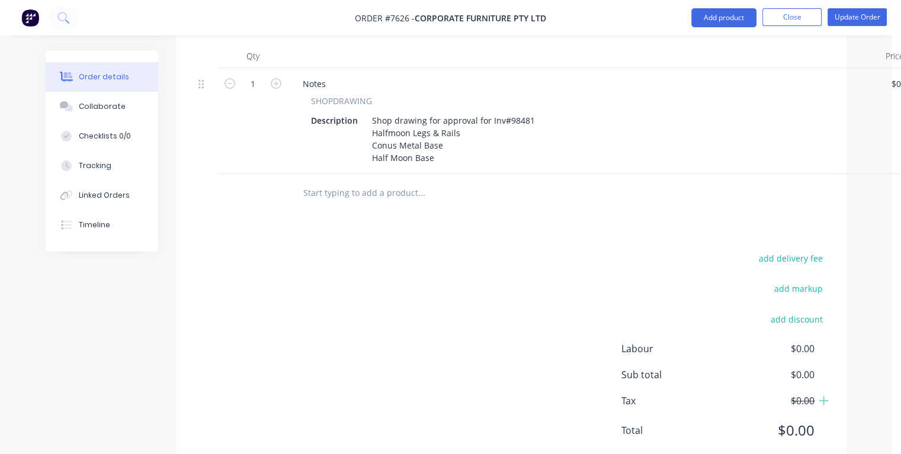
scroll to position [392, 0]
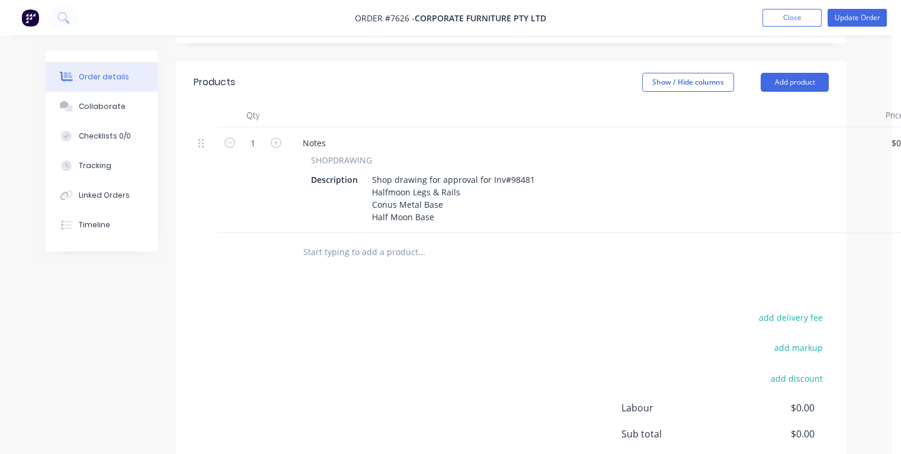
click at [303, 241] on input "text" at bounding box center [421, 253] width 237 height 24
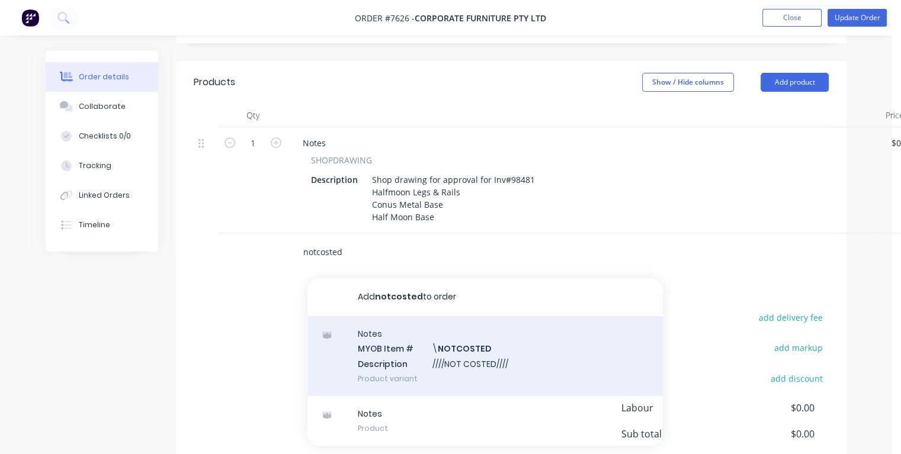
type input "notcosted"
click at [404, 323] on div "Notes MYOB Item # \ NOTCOSTED Description ////NOT COSTED//// Product variant" at bounding box center [486, 356] width 356 height 80
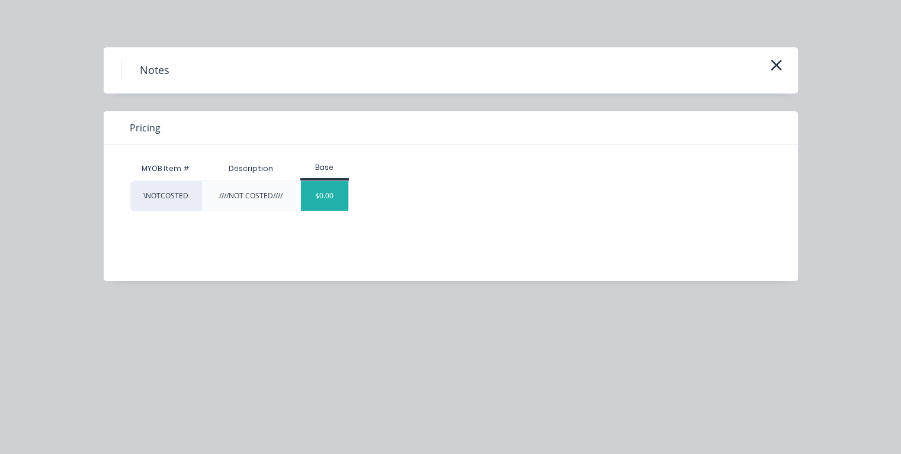
click at [318, 200] on div "$0.00" at bounding box center [325, 196] width 48 height 30
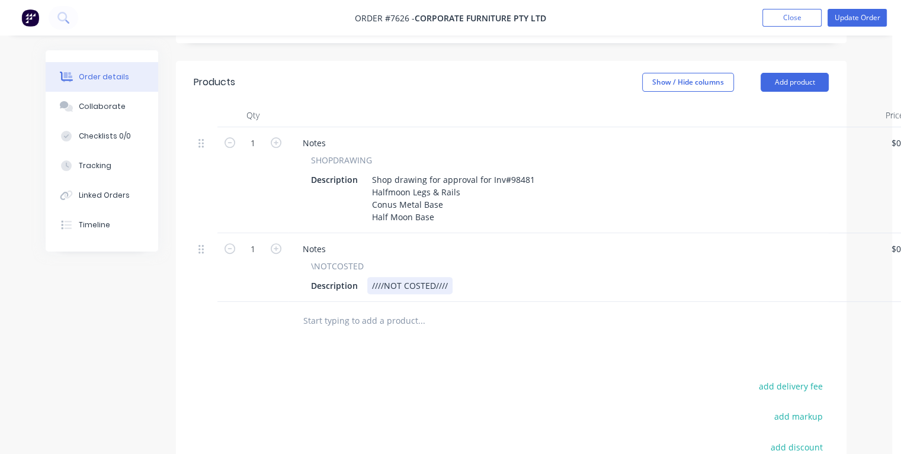
click at [460, 277] on div "Description ////NOT COSTED////" at bounding box center [582, 285] width 552 height 17
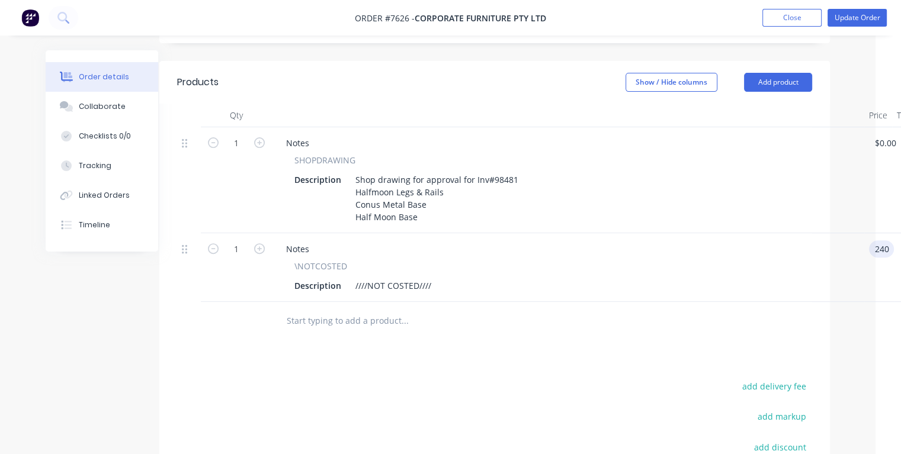
type input "$240.00"
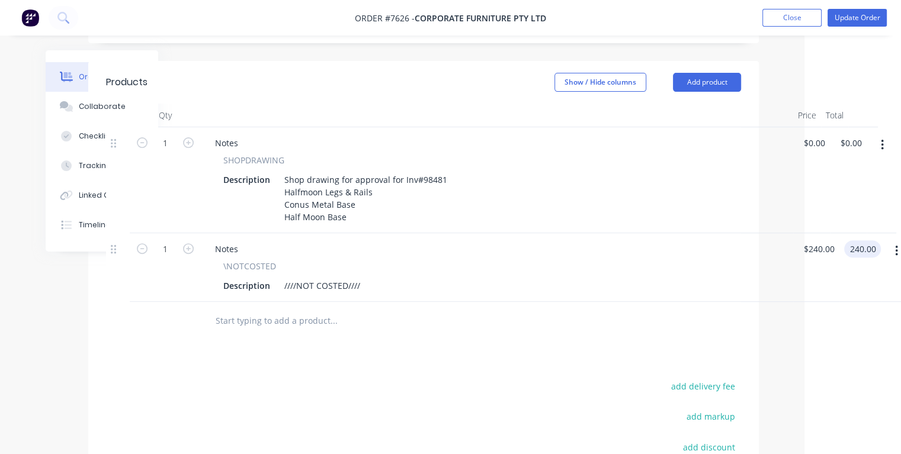
type input "$240.00"
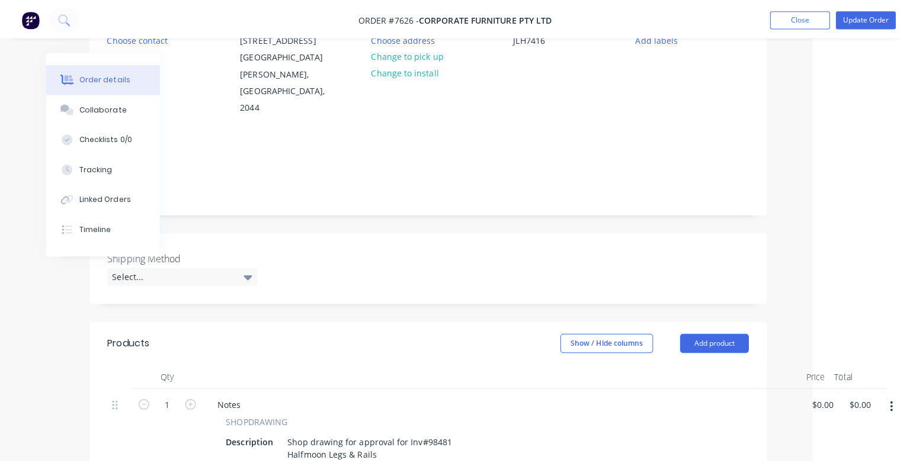
scroll to position [0, 88]
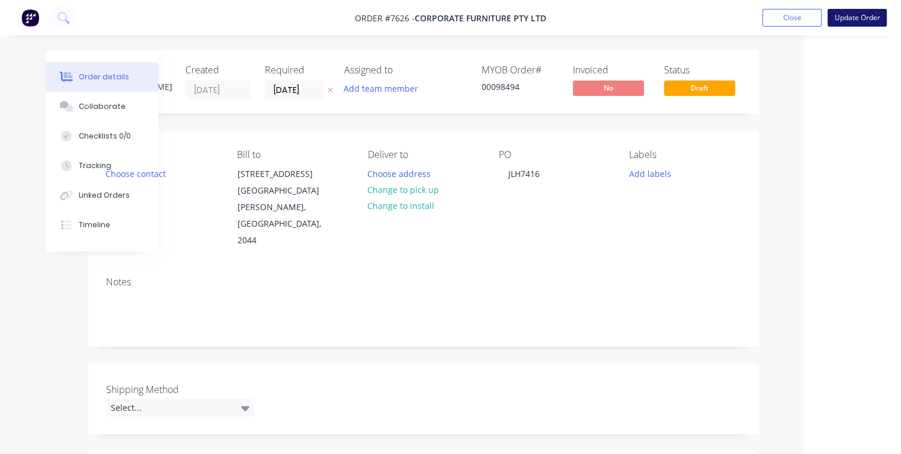
click at [844, 16] on button "Update Order" at bounding box center [857, 18] width 59 height 18
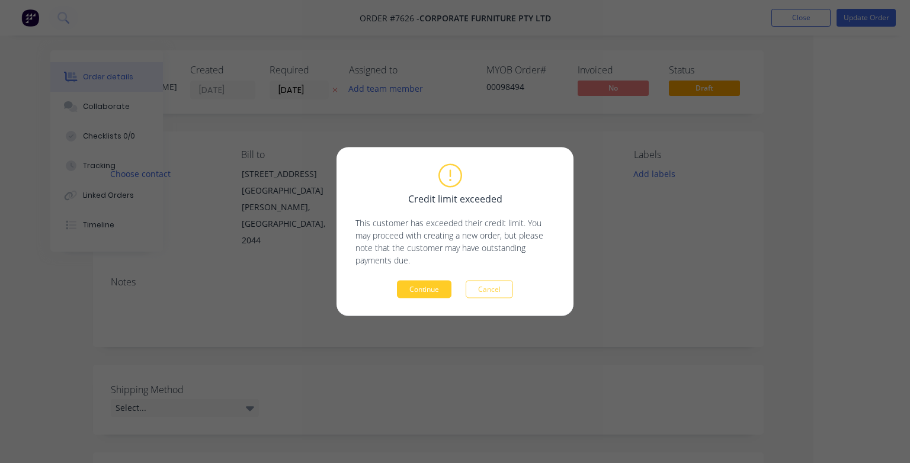
click at [424, 292] on button "Continue" at bounding box center [424, 290] width 55 height 18
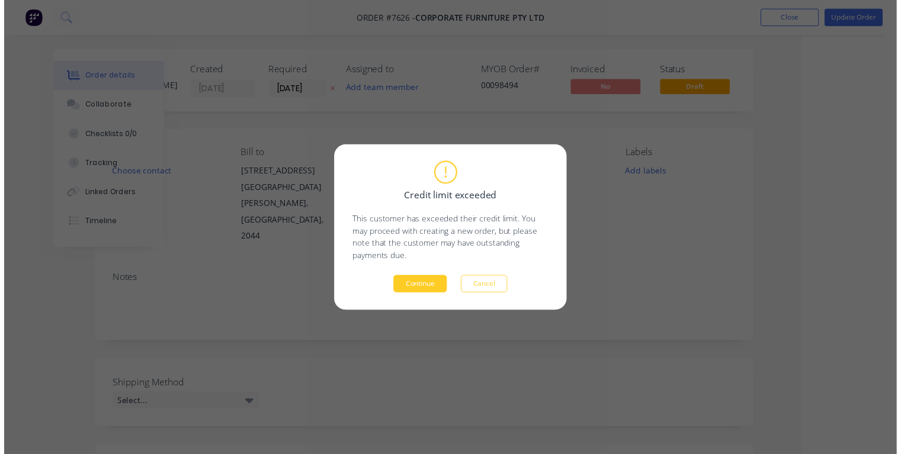
scroll to position [0, 64]
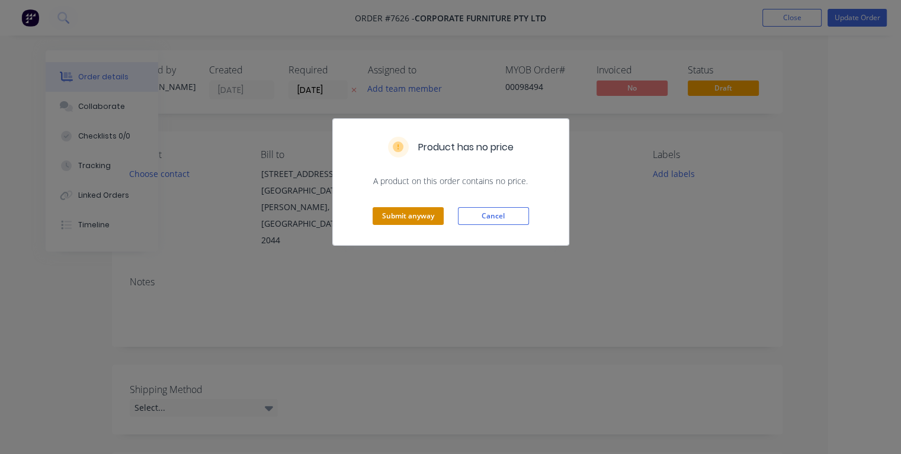
click at [399, 219] on button "Submit anyway" at bounding box center [408, 216] width 71 height 18
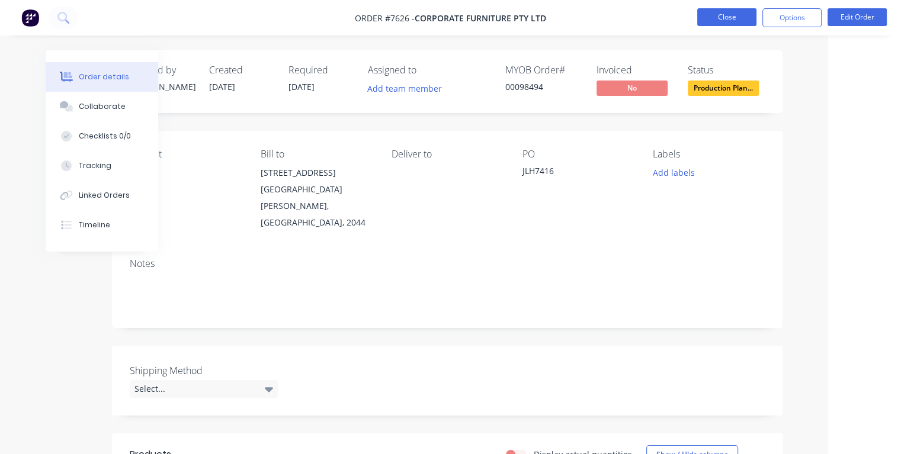
click at [728, 14] on button "Close" at bounding box center [726, 17] width 59 height 18
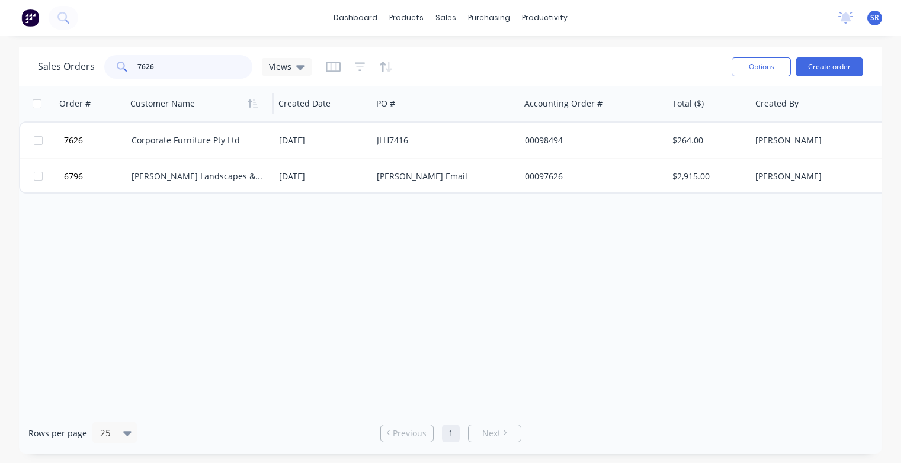
drag, startPoint x: 173, startPoint y: 62, endPoint x: 203, endPoint y: 96, distance: 45.4
click at [172, 65] on input "7626" at bounding box center [195, 67] width 116 height 24
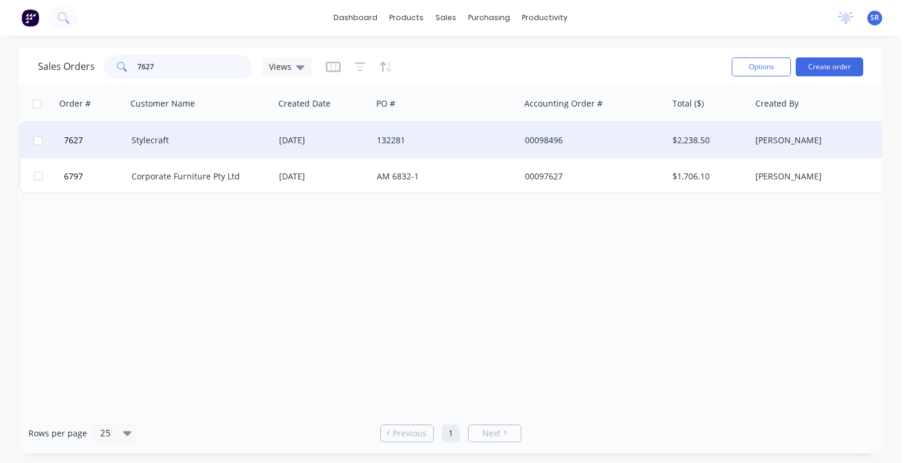
type input "7627"
click at [181, 139] on div "Stylecraft" at bounding box center [198, 141] width 132 height 12
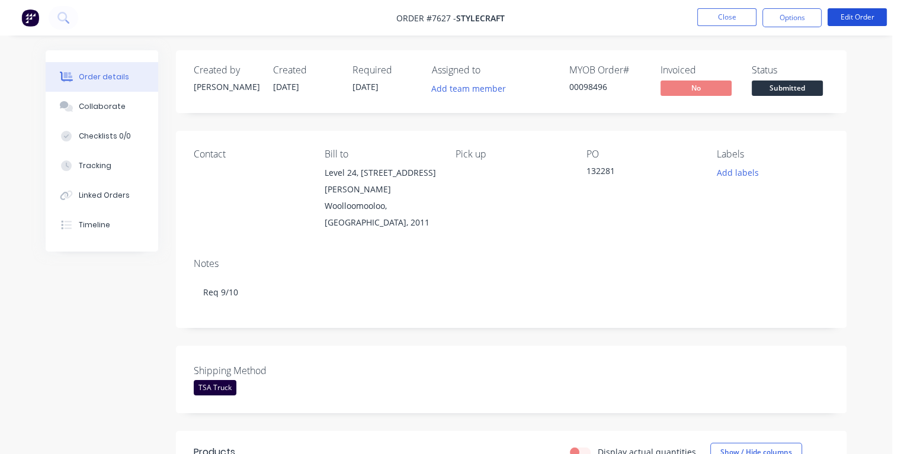
click at [863, 20] on button "Edit Order" at bounding box center [857, 17] width 59 height 18
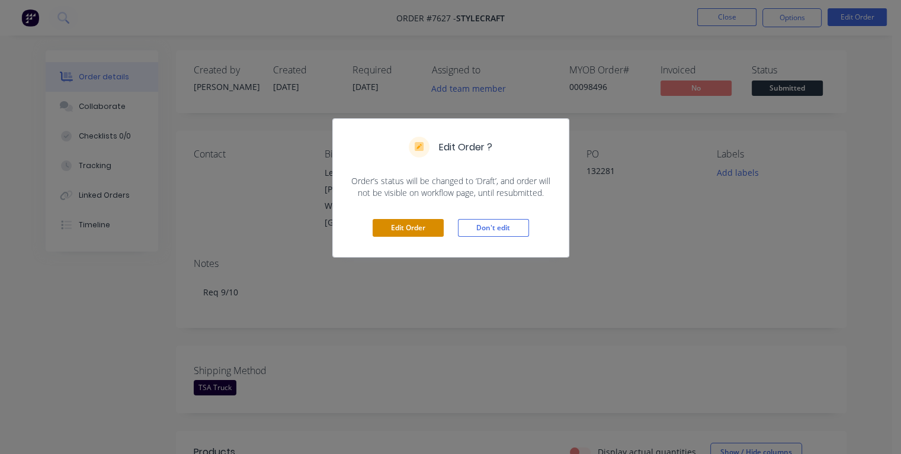
click at [413, 226] on button "Edit Order" at bounding box center [408, 228] width 71 height 18
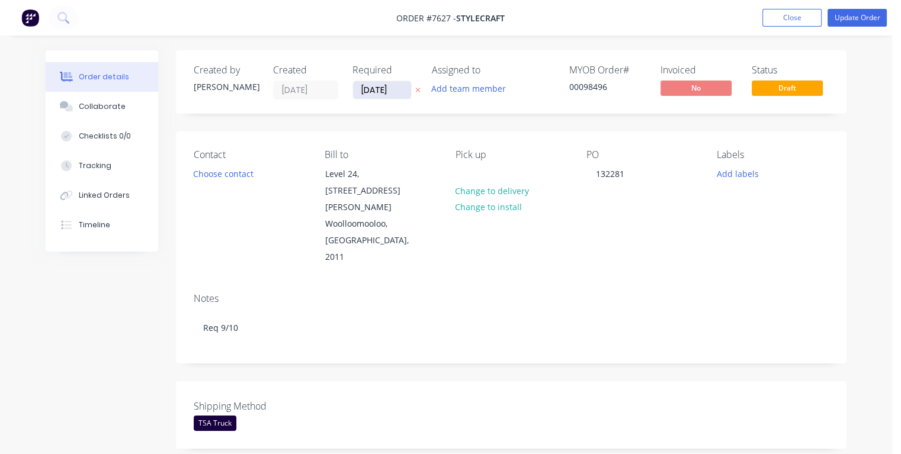
drag, startPoint x: 391, startPoint y: 88, endPoint x: 356, endPoint y: 89, distance: 35.0
click at [356, 89] on input "[DATE]" at bounding box center [382, 90] width 58 height 18
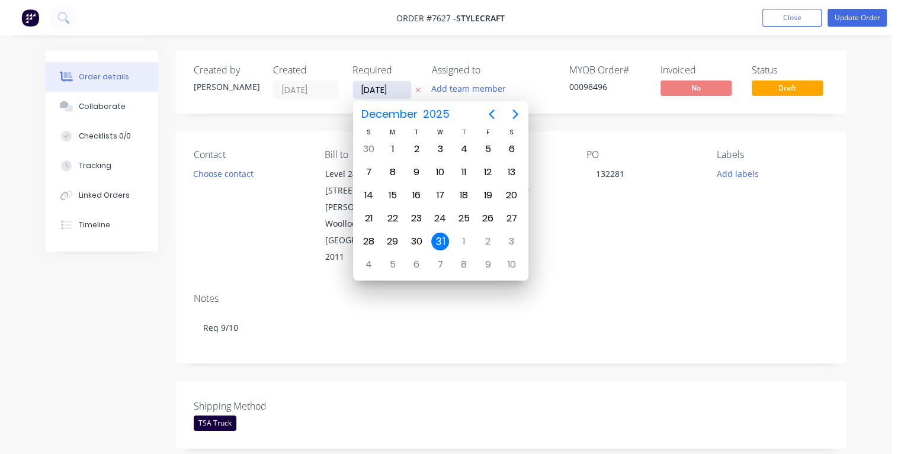
type input "[DATE]"
click at [418, 170] on div "7" at bounding box center [417, 173] width 18 height 18
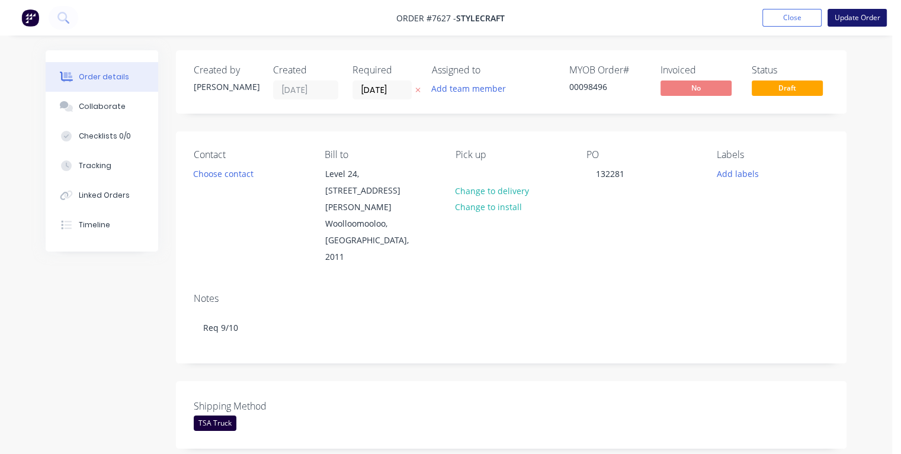
click at [851, 17] on button "Update Order" at bounding box center [857, 18] width 59 height 18
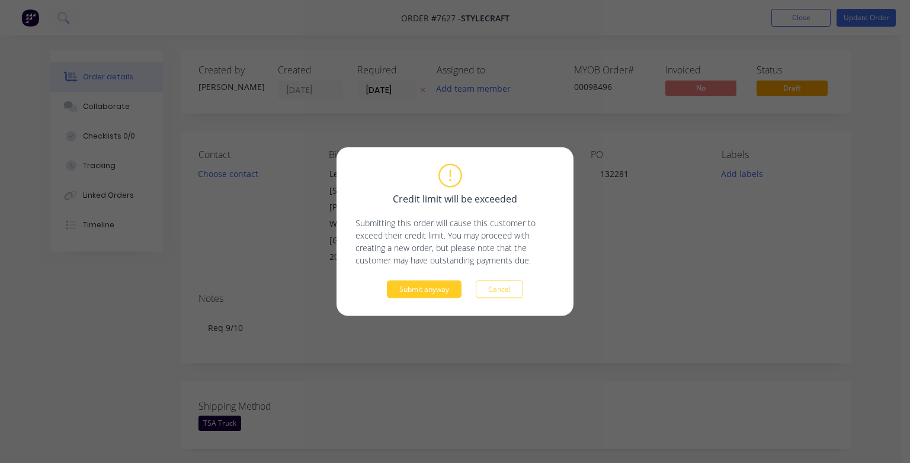
click at [428, 295] on button "Submit anyway" at bounding box center [424, 290] width 75 height 18
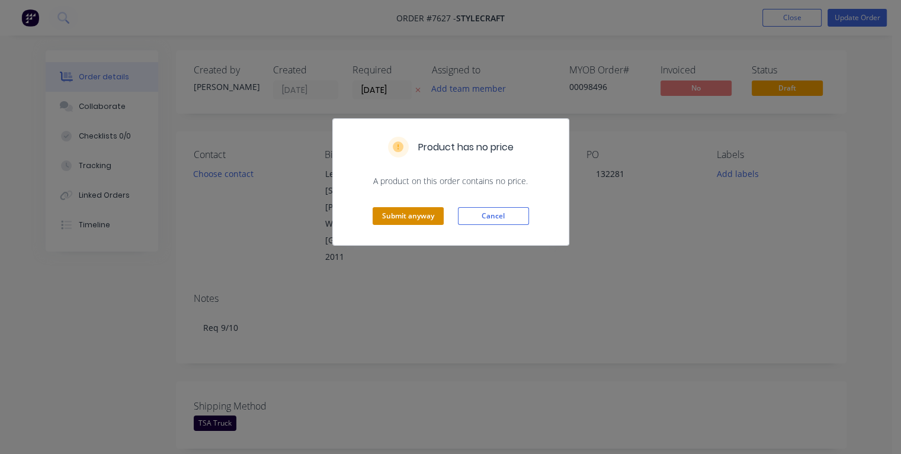
click at [419, 226] on div "Submit anyway Cancel" at bounding box center [451, 216] width 236 height 58
click at [417, 219] on button "Submit anyway" at bounding box center [408, 216] width 71 height 18
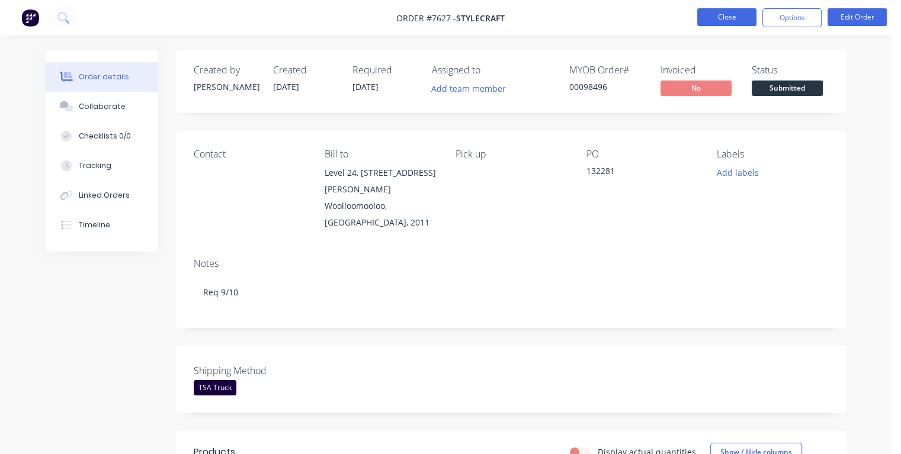
click at [715, 20] on button "Close" at bounding box center [726, 17] width 59 height 18
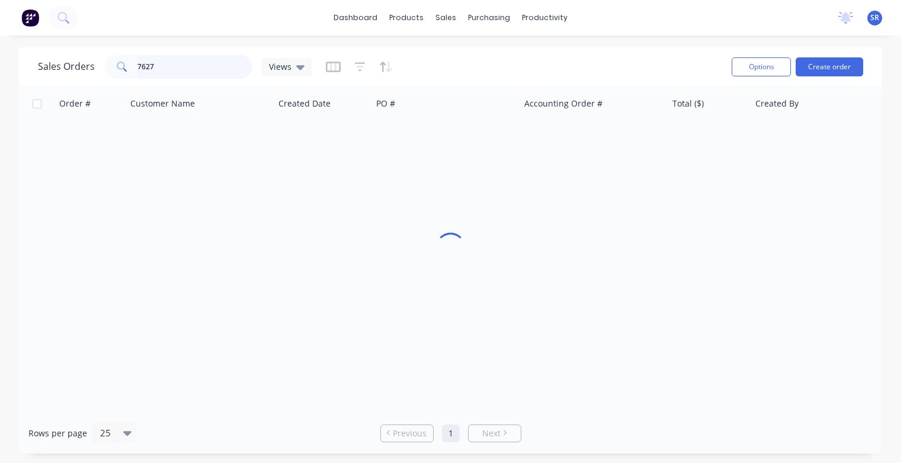
click at [168, 65] on input "7627" at bounding box center [195, 67] width 116 height 24
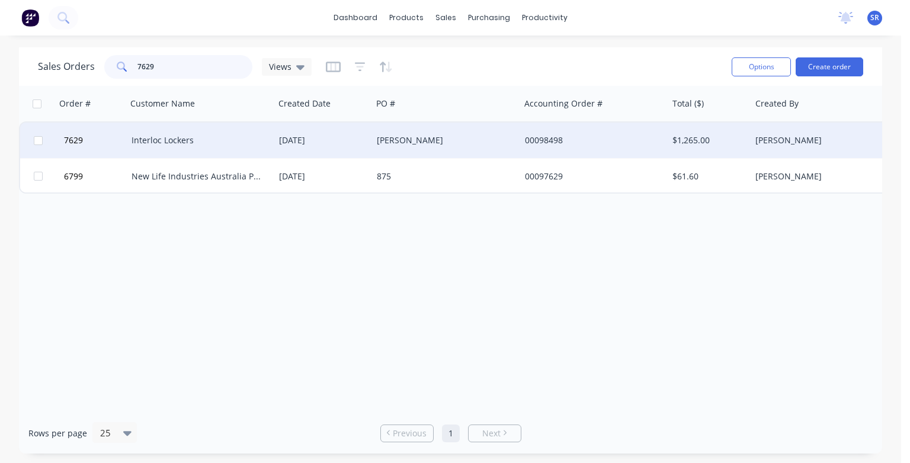
type input "7629"
click at [166, 144] on div "Interloc Lockers" at bounding box center [198, 141] width 132 height 12
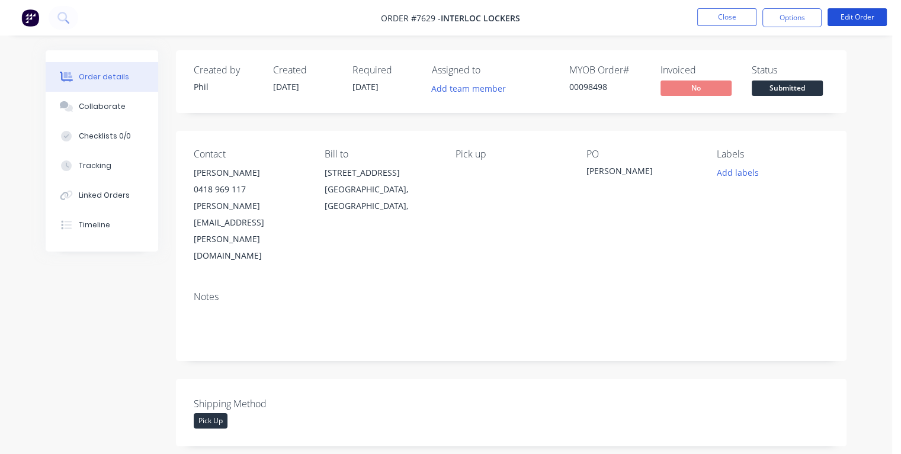
click at [858, 20] on button "Edit Order" at bounding box center [857, 17] width 59 height 18
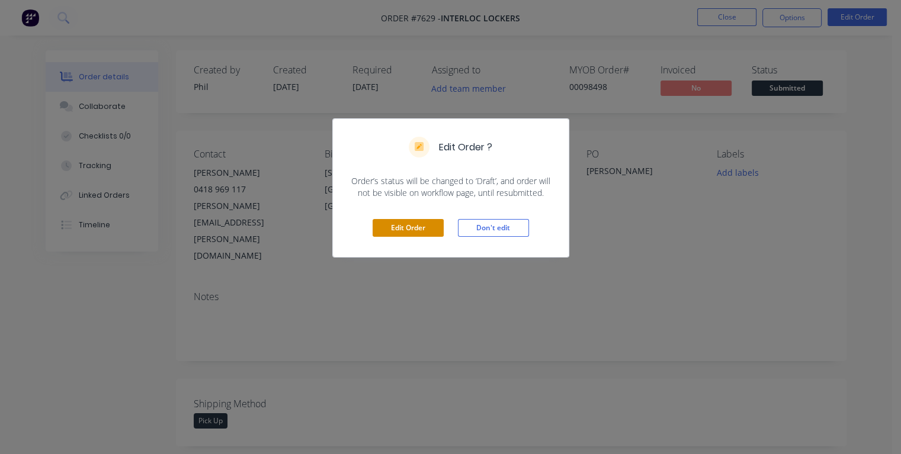
click at [421, 223] on button "Edit Order" at bounding box center [408, 228] width 71 height 18
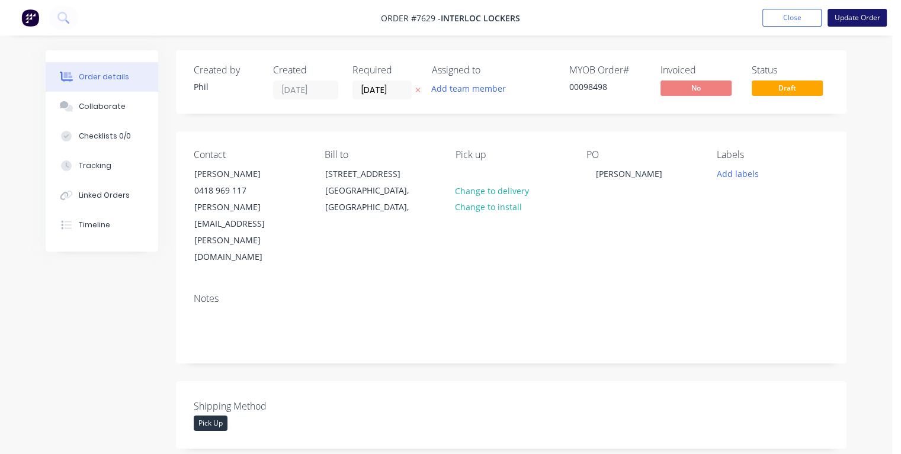
click at [859, 21] on button "Update Order" at bounding box center [857, 18] width 59 height 18
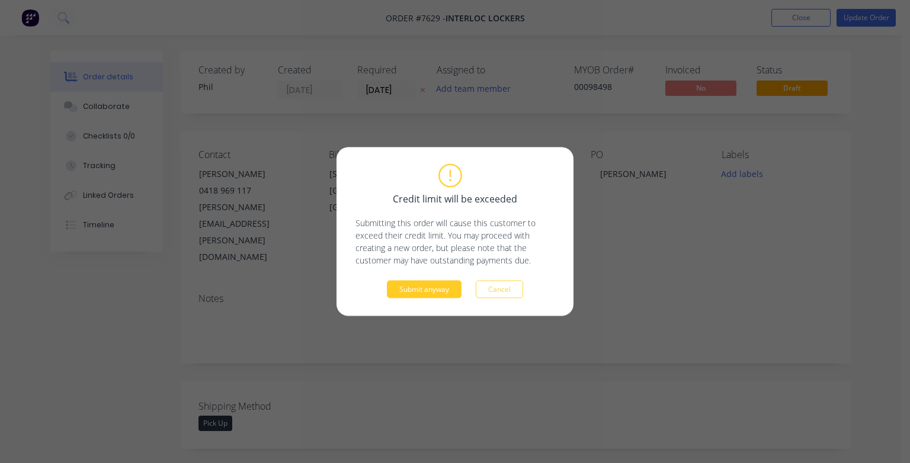
click at [435, 292] on button "Submit anyway" at bounding box center [424, 290] width 75 height 18
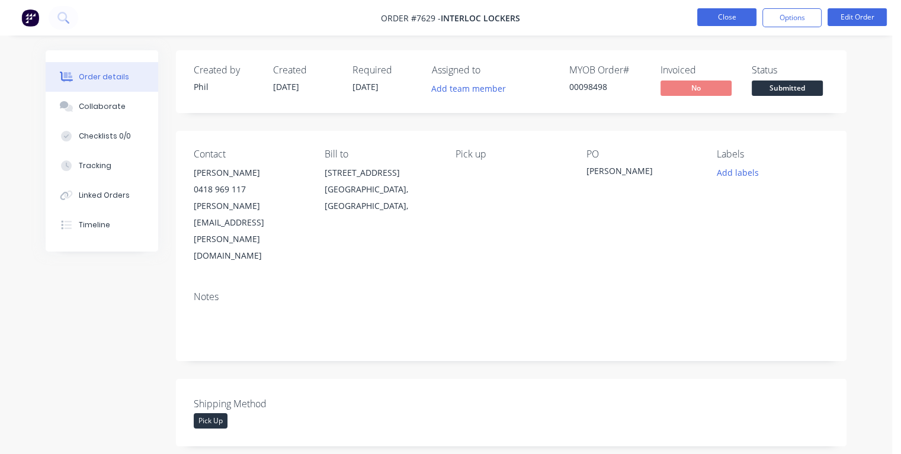
click at [728, 15] on button "Close" at bounding box center [726, 17] width 59 height 18
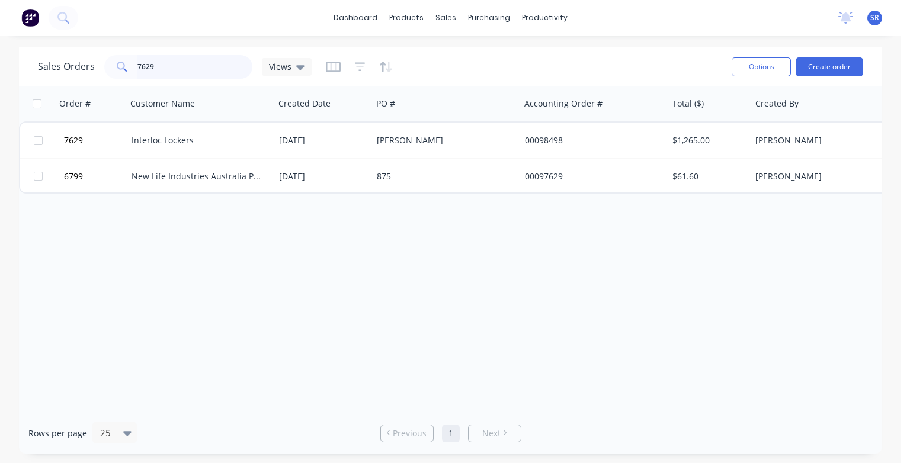
click at [156, 70] on input "7629" at bounding box center [195, 67] width 116 height 24
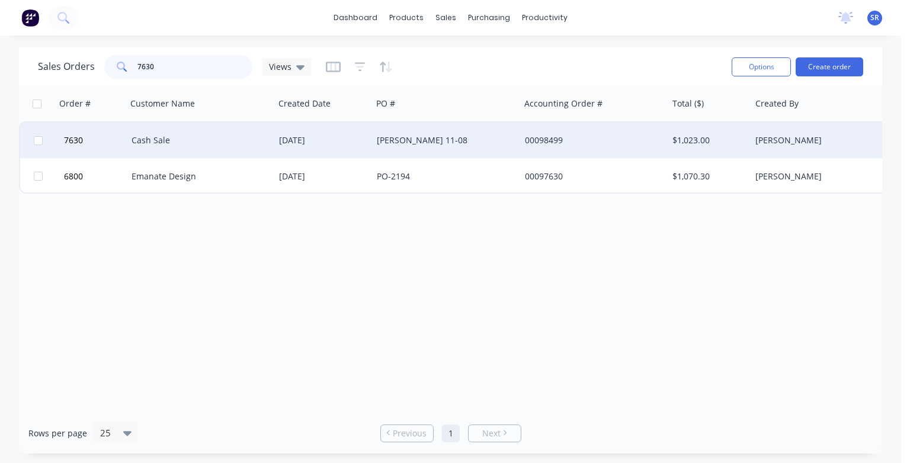
type input "7630"
click at [168, 140] on div "Cash Sale" at bounding box center [198, 141] width 132 height 12
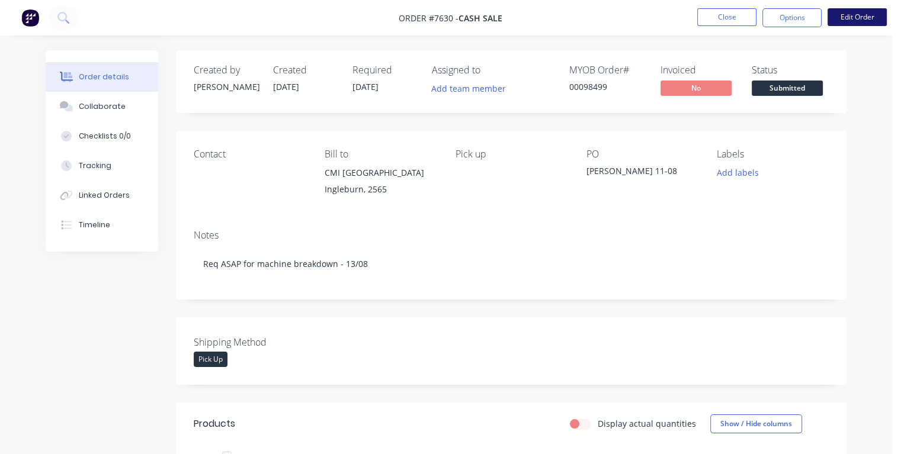
click at [865, 19] on button "Edit Order" at bounding box center [857, 17] width 59 height 18
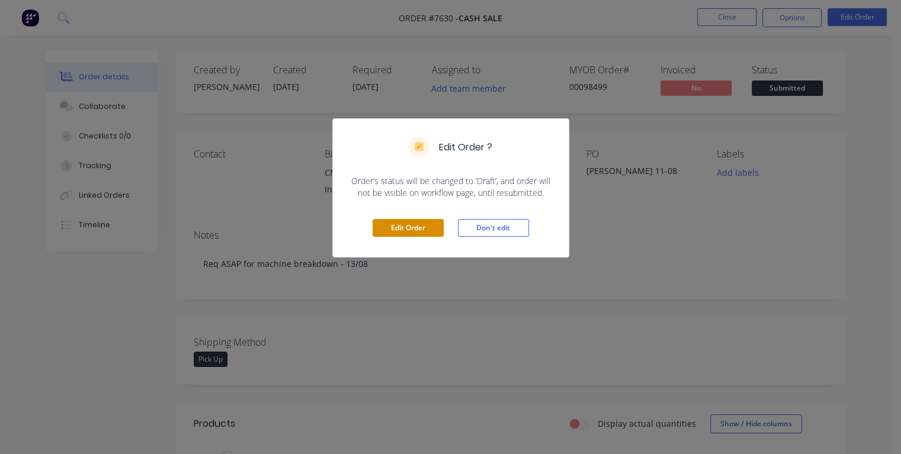
click at [412, 226] on button "Edit Order" at bounding box center [408, 228] width 71 height 18
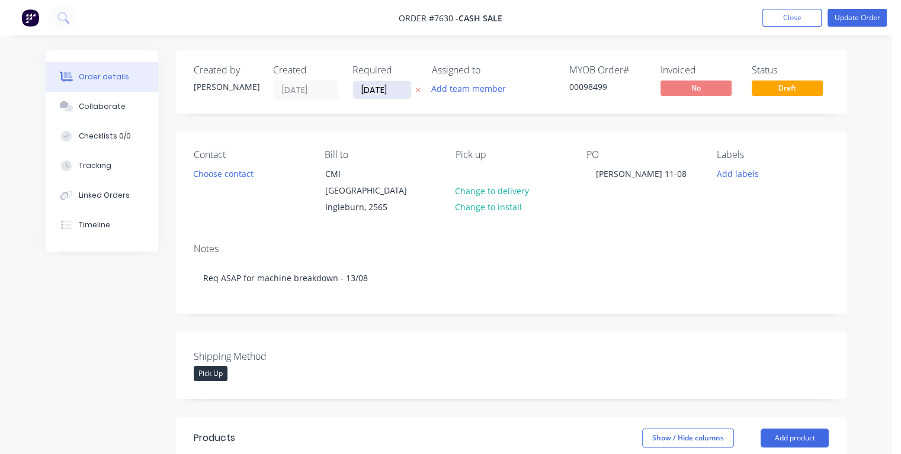
drag, startPoint x: 393, startPoint y: 88, endPoint x: 361, endPoint y: 93, distance: 32.3
click at [361, 93] on input "[DATE]" at bounding box center [382, 90] width 58 height 18
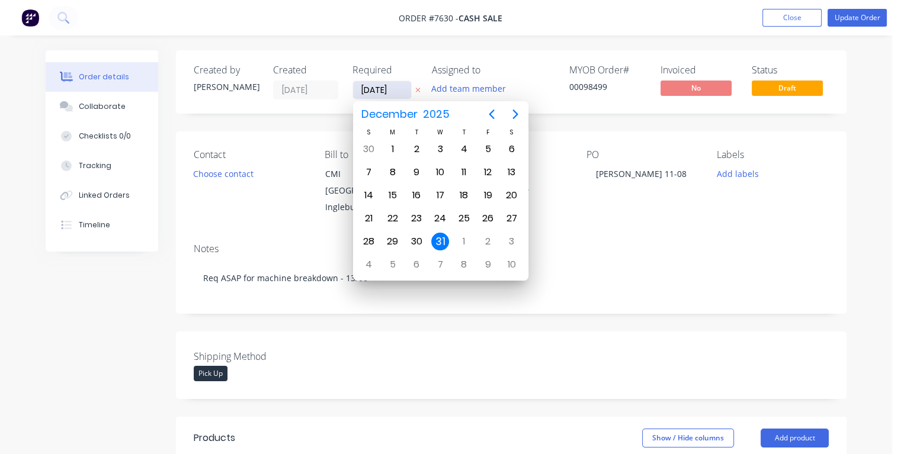
type input "[DATE]"
click at [438, 199] on div "13" at bounding box center [440, 196] width 18 height 18
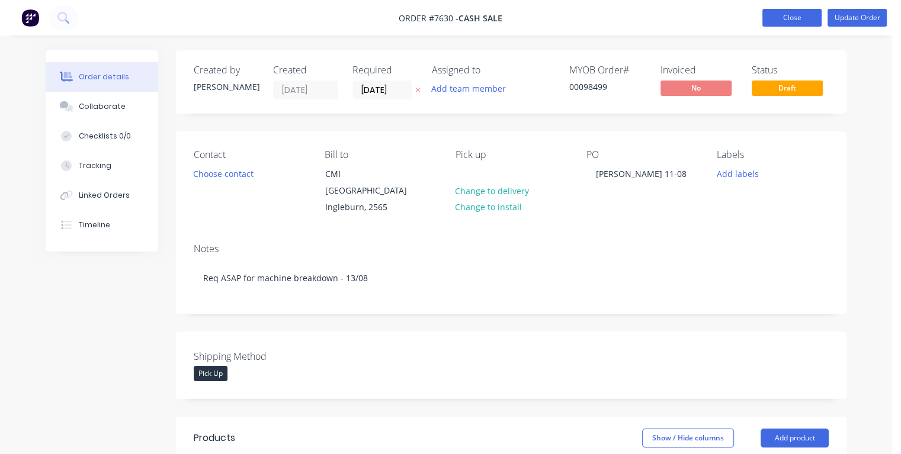
click at [785, 23] on button "Close" at bounding box center [792, 18] width 59 height 18
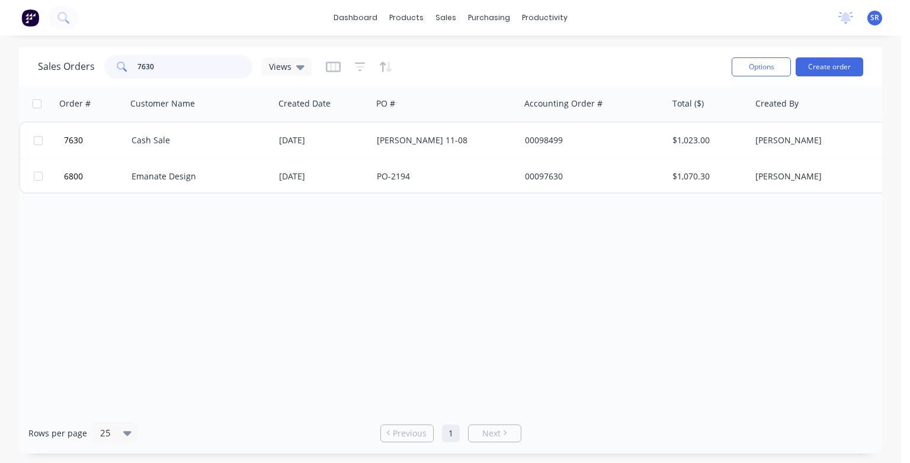
click at [190, 67] on input "7630" at bounding box center [195, 67] width 116 height 24
type input "7628"
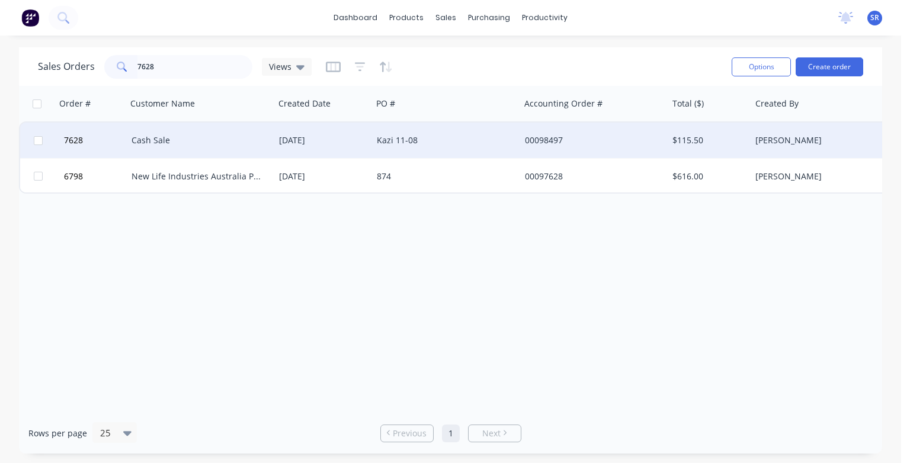
click at [192, 149] on div "Cash Sale" at bounding box center [201, 141] width 148 height 36
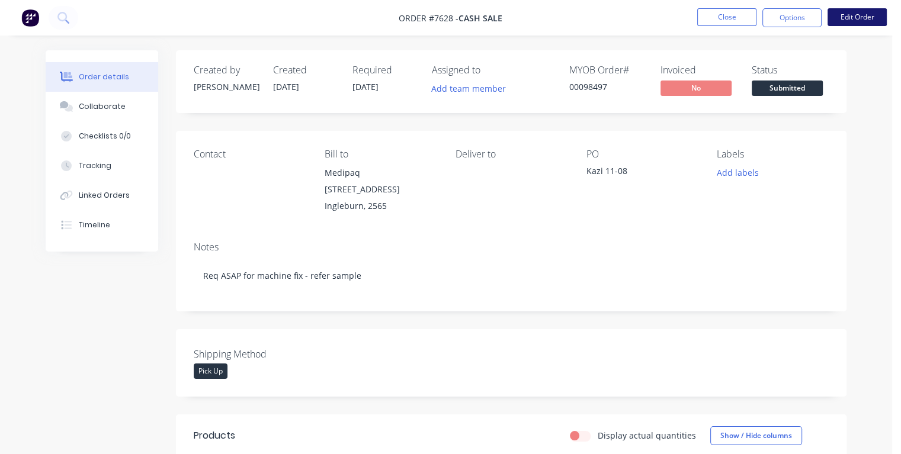
click at [843, 21] on button "Edit Order" at bounding box center [857, 17] width 59 height 18
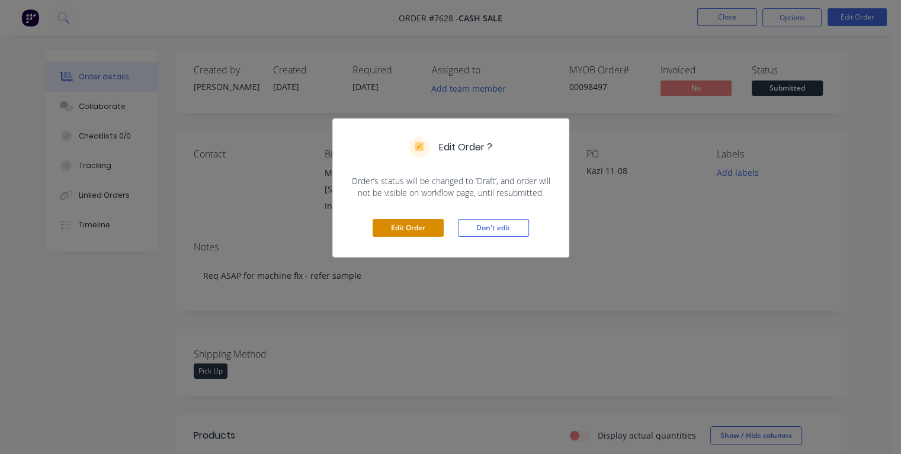
click at [429, 226] on button "Edit Order" at bounding box center [408, 228] width 71 height 18
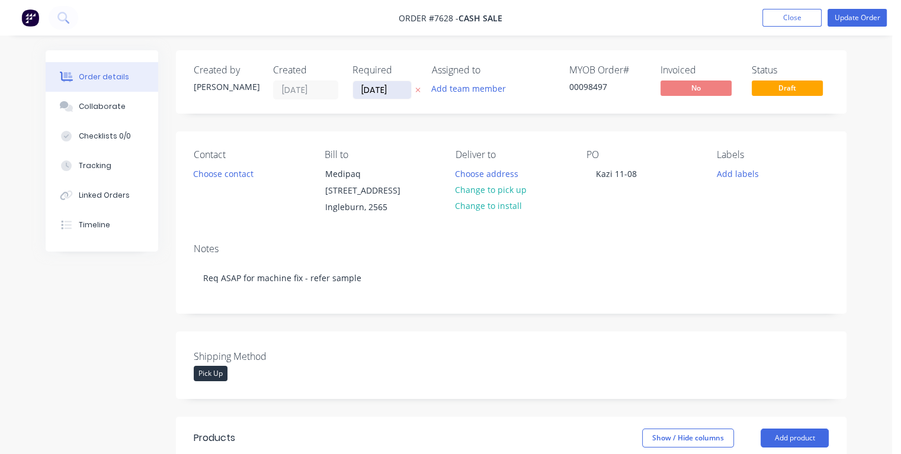
drag, startPoint x: 394, startPoint y: 88, endPoint x: 357, endPoint y: 93, distance: 37.6
click at [357, 92] on input "[DATE]" at bounding box center [382, 90] width 58 height 18
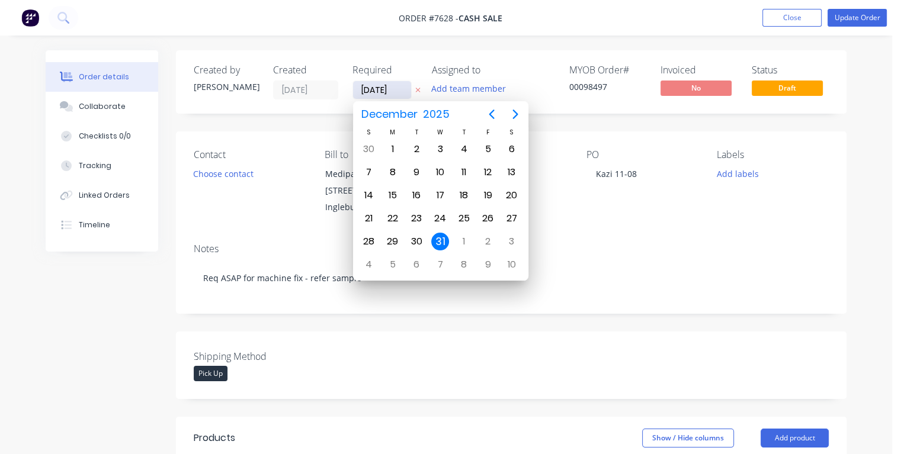
type input "[DATE]"
click at [460, 194] on div "14" at bounding box center [464, 196] width 18 height 18
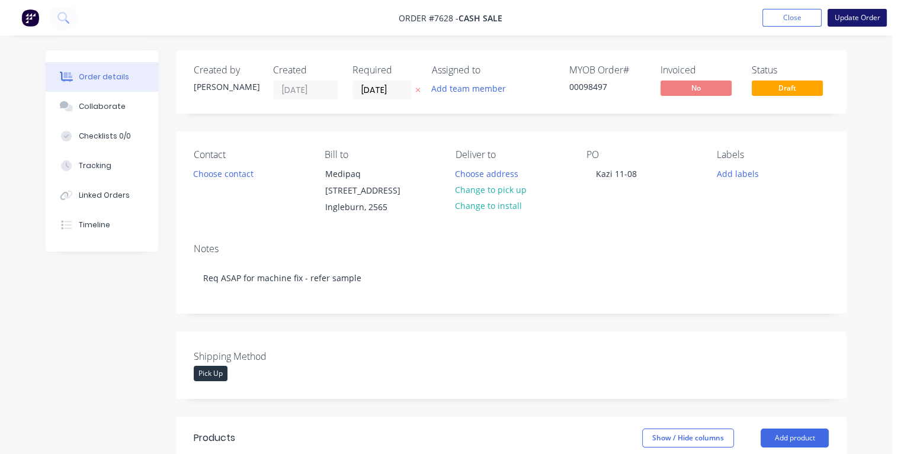
click at [853, 15] on button "Update Order" at bounding box center [857, 18] width 59 height 18
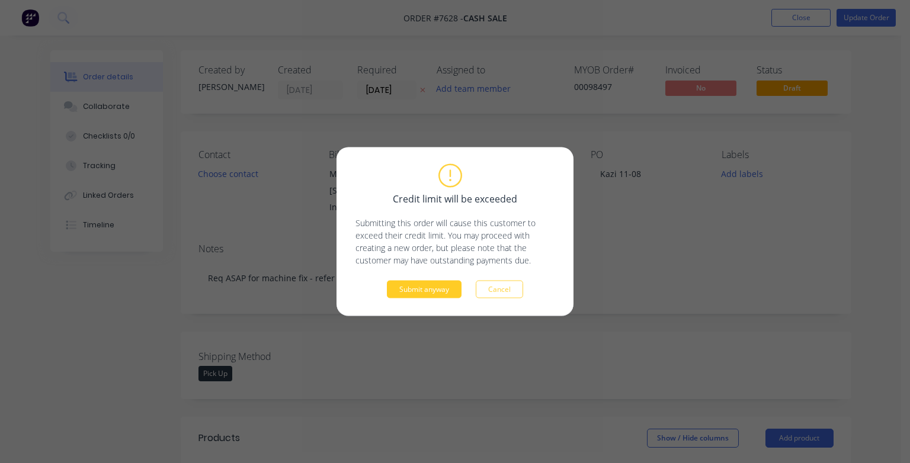
click at [444, 287] on button "Submit anyway" at bounding box center [424, 290] width 75 height 18
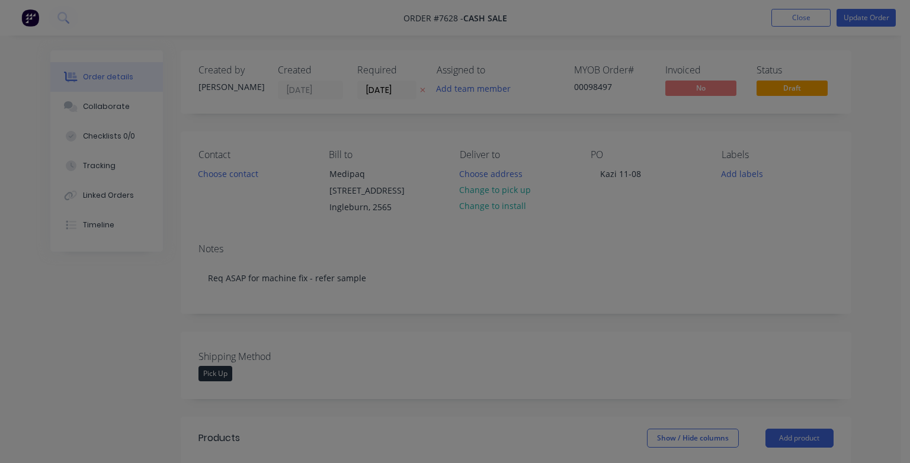
type input "$105.00"
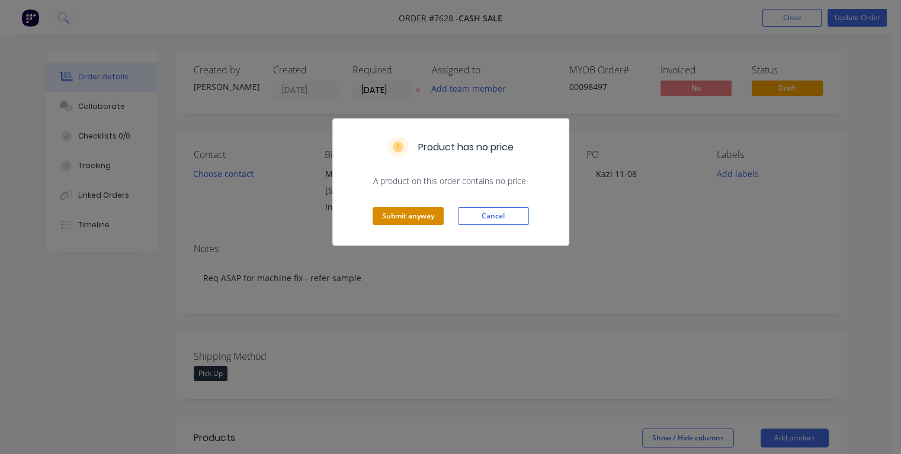
click at [418, 218] on button "Submit anyway" at bounding box center [408, 216] width 71 height 18
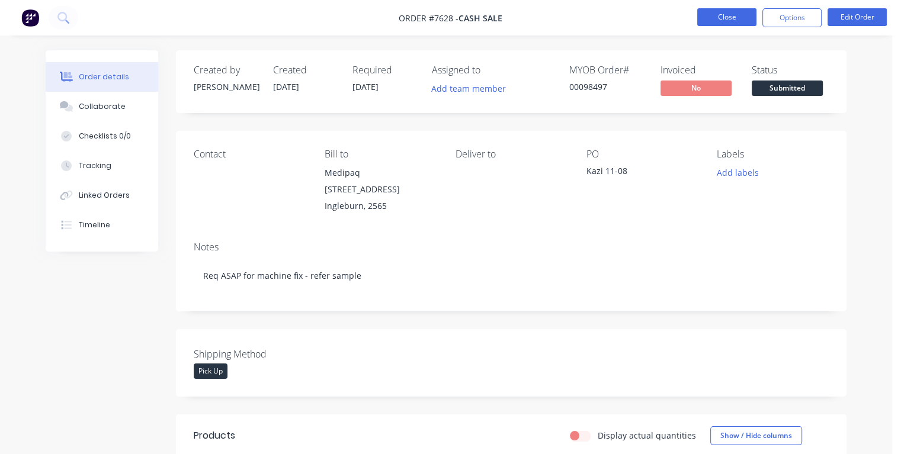
click at [712, 13] on button "Close" at bounding box center [726, 17] width 59 height 18
